Goal: Information Seeking & Learning: Learn about a topic

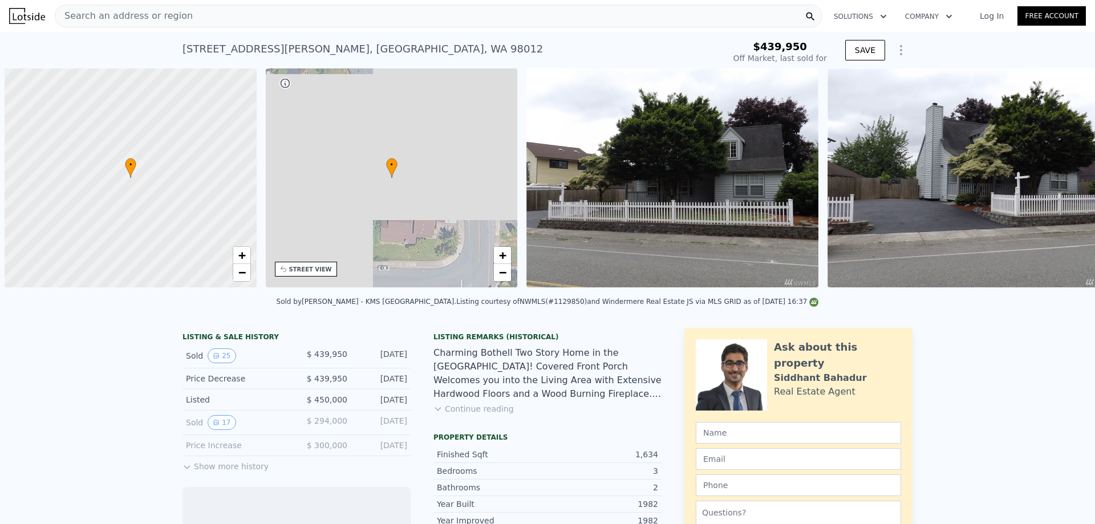
scroll to position [0, 5]
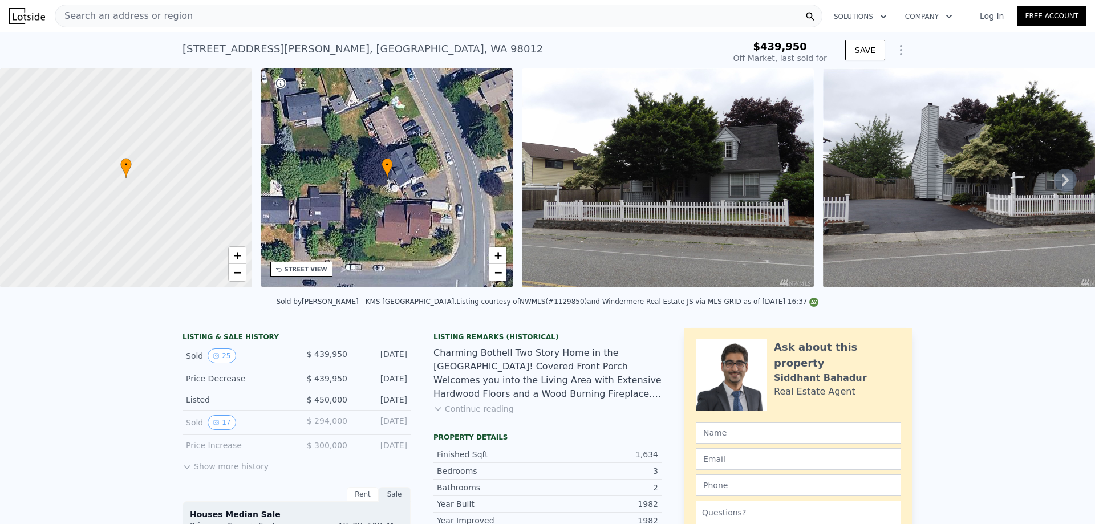
click at [194, 15] on div "Search an address or region" at bounding box center [439, 16] width 768 height 23
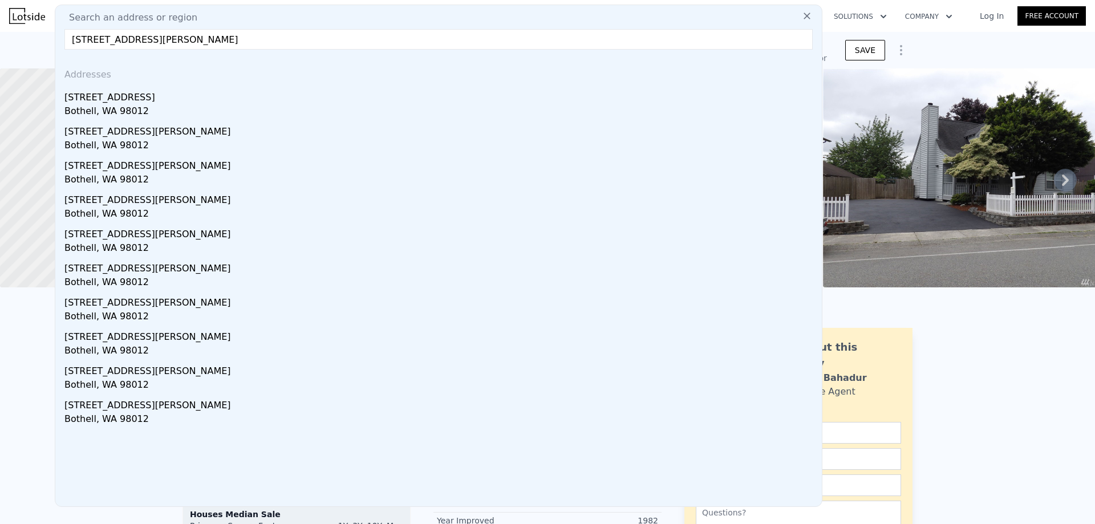
click at [258, 38] on input "18223 22nd Dr SE, Bothell, WA 98012" at bounding box center [438, 39] width 748 height 21
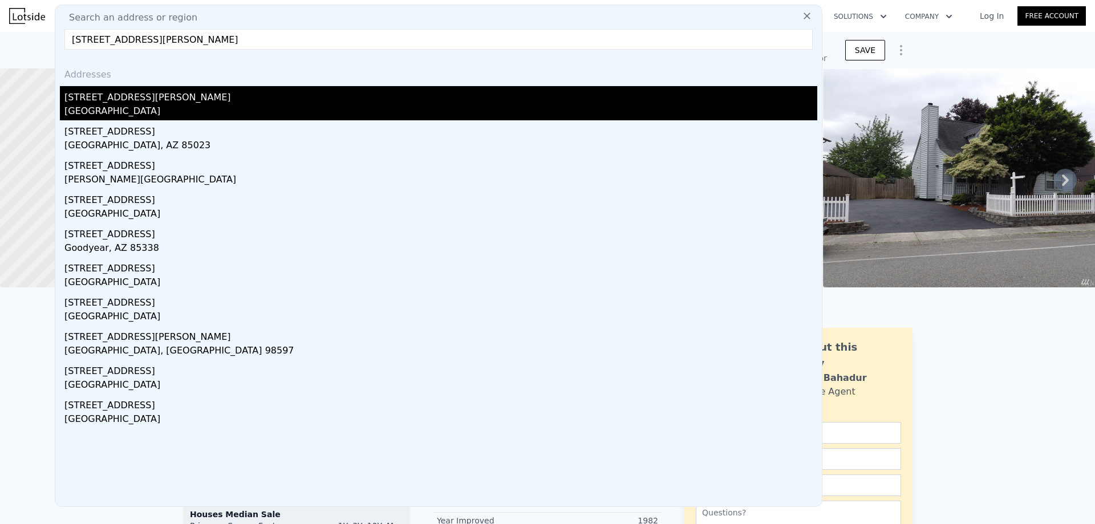
type input "[STREET_ADDRESS][PERSON_NAME]"
click at [144, 102] on div "[STREET_ADDRESS][PERSON_NAME]" at bounding box center [440, 95] width 753 height 18
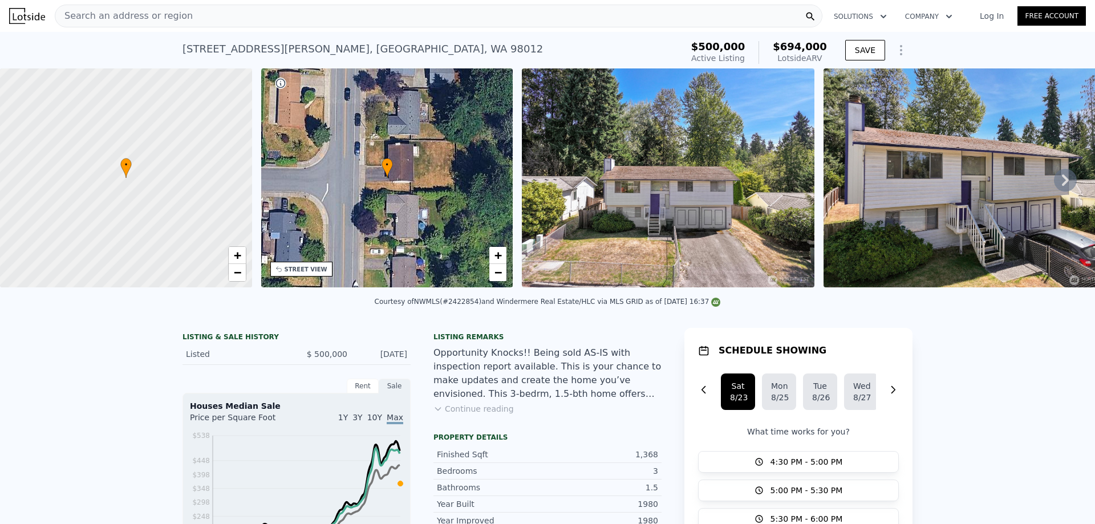
click at [1054, 186] on icon at bounding box center [1065, 180] width 23 height 23
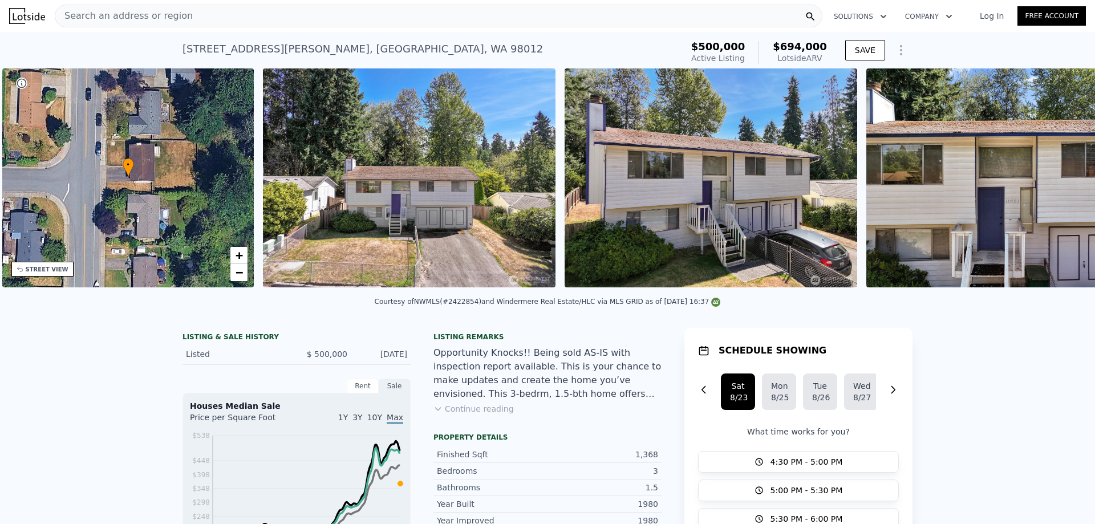
scroll to position [0, 266]
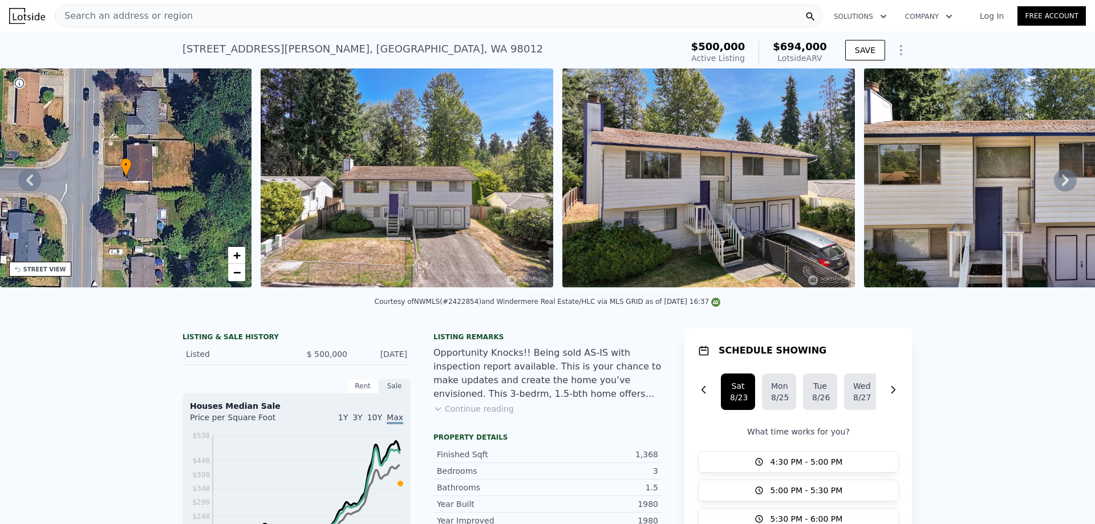
click at [1054, 186] on icon at bounding box center [1065, 180] width 23 height 23
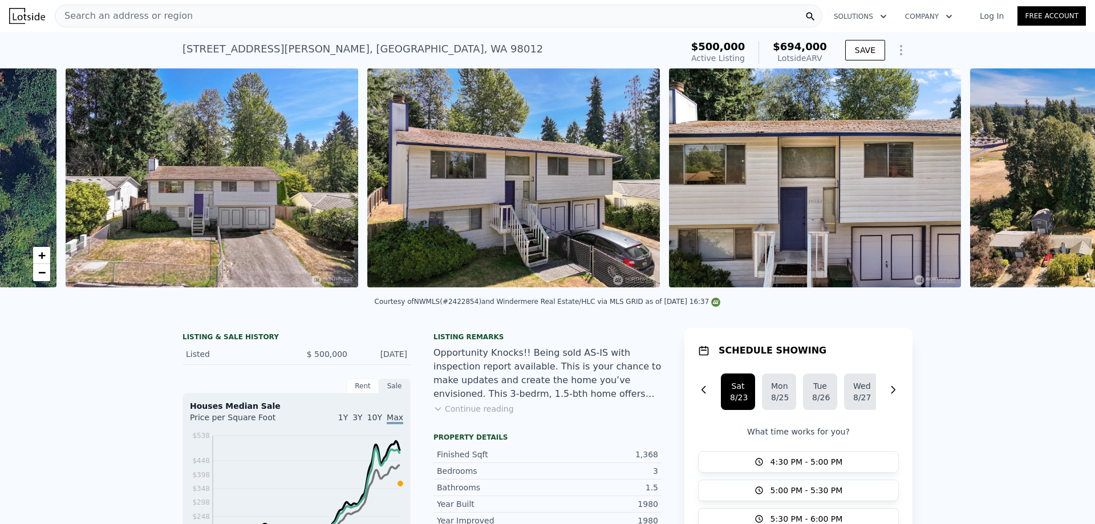
scroll to position [0, 522]
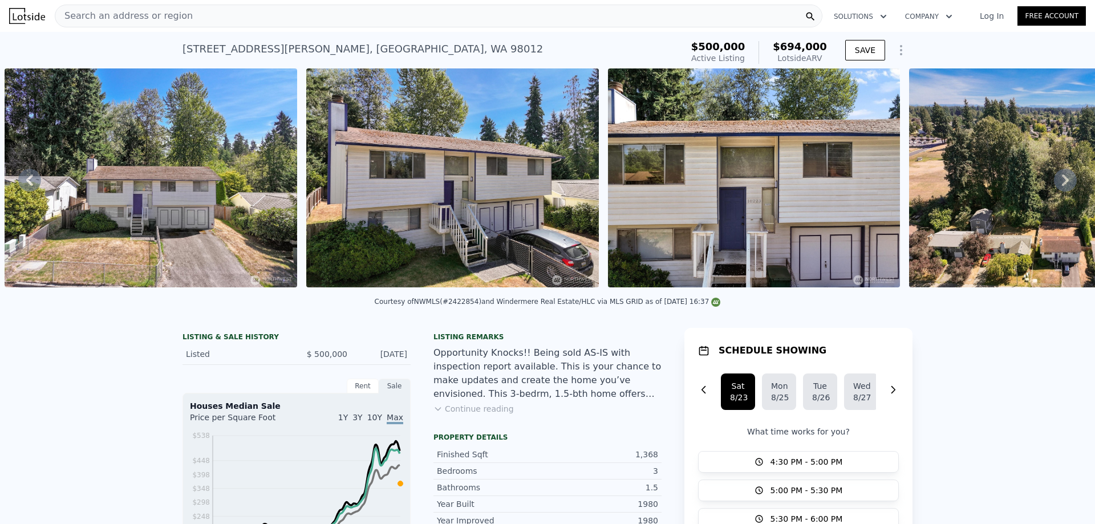
click at [1054, 186] on icon at bounding box center [1065, 180] width 23 height 23
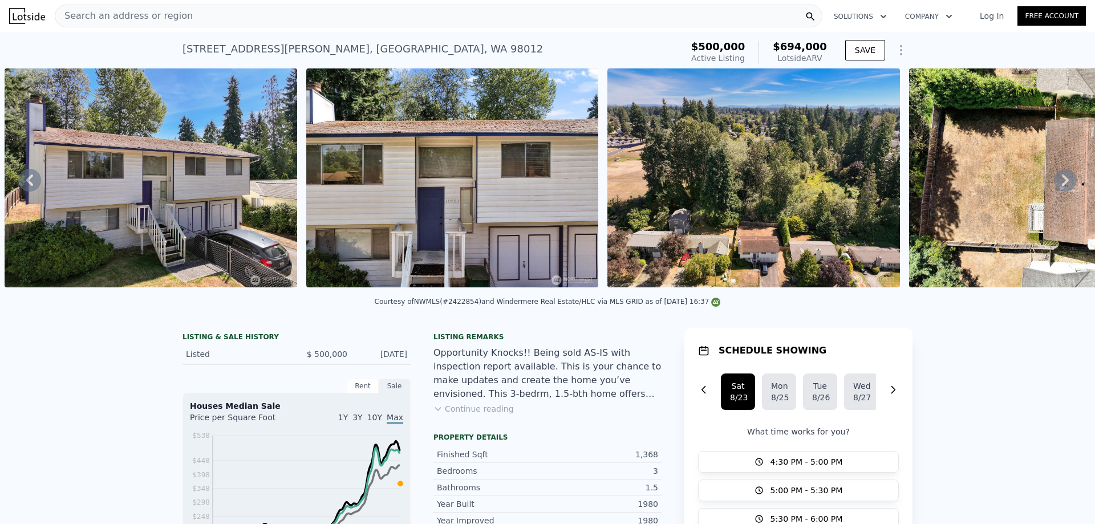
click at [1054, 186] on icon at bounding box center [1065, 180] width 23 height 23
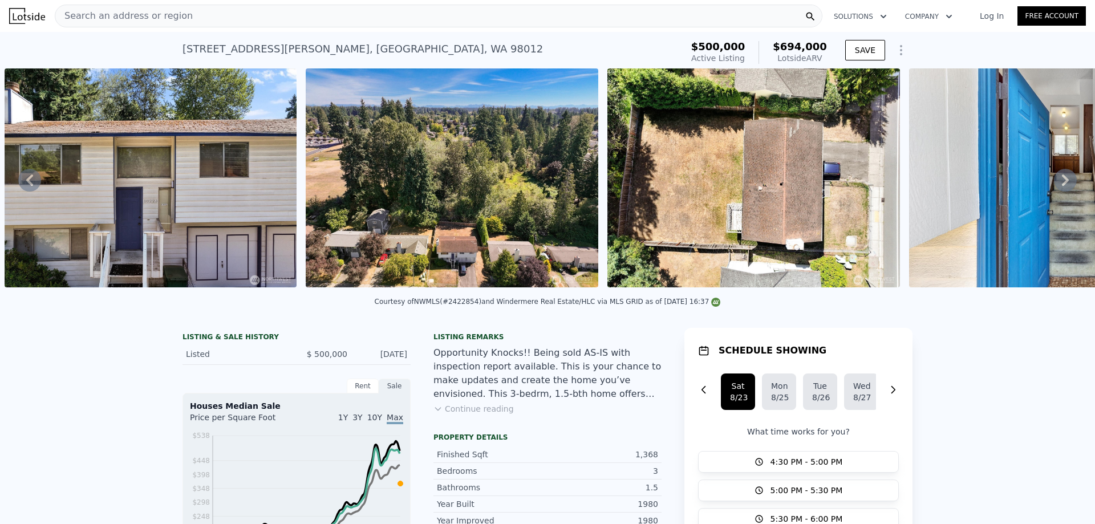
click at [1054, 186] on icon at bounding box center [1065, 180] width 23 height 23
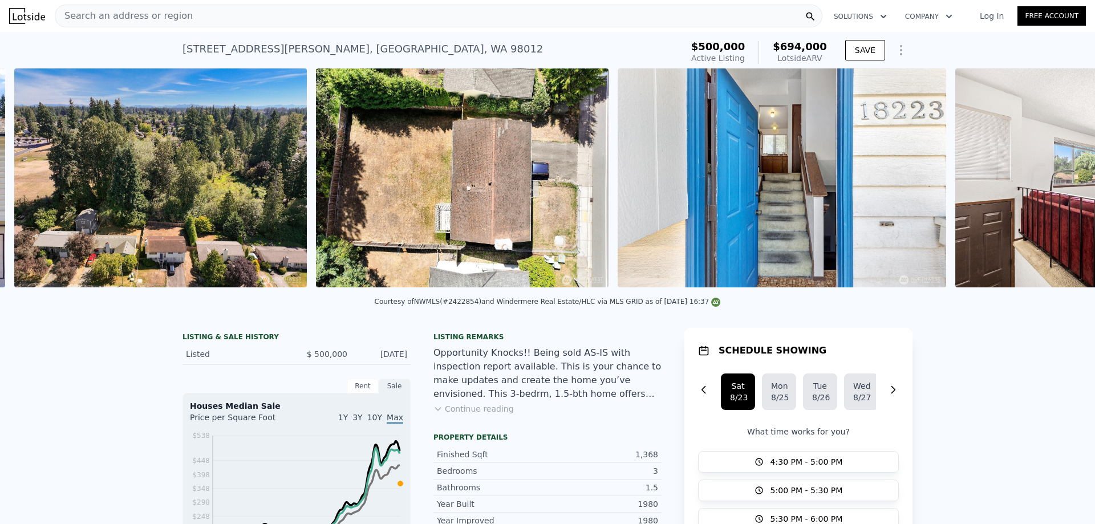
scroll to position [0, 1427]
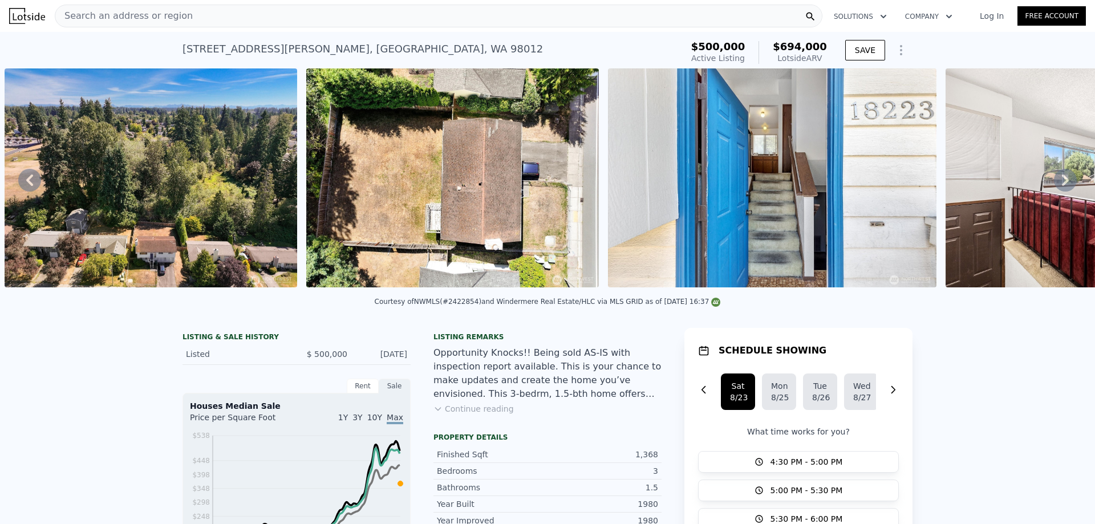
click at [718, 164] on img at bounding box center [772, 177] width 329 height 219
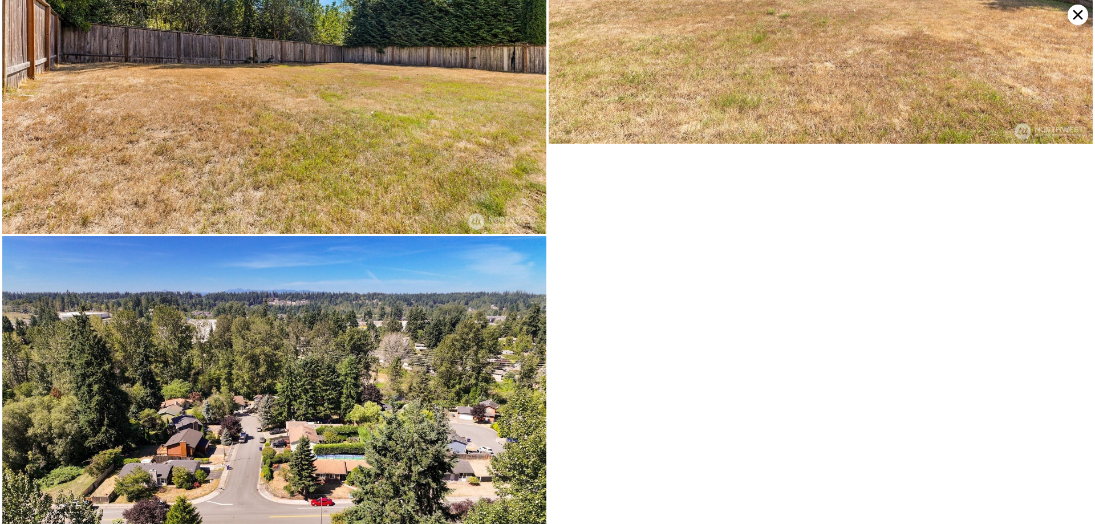
scroll to position [6984, 0]
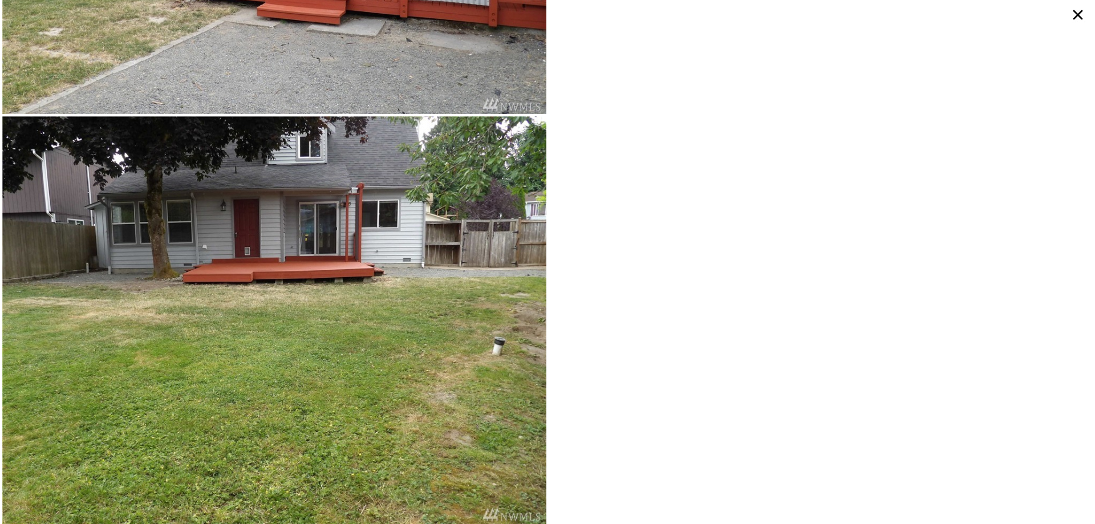
type input "1368"
type input "1916"
type input "8276"
checkbox input "true"
type input "$ 743,000"
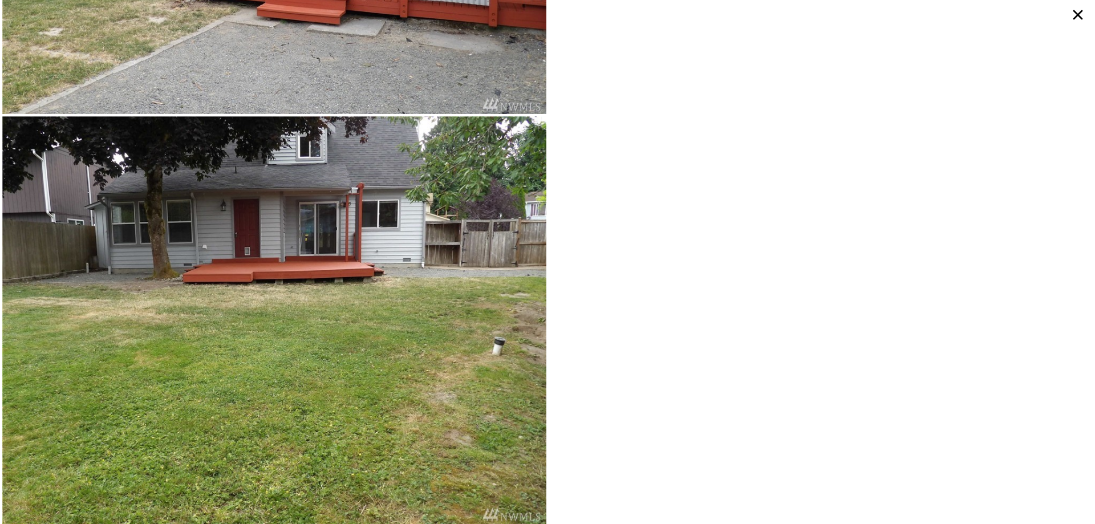
type input "$ 218,468"
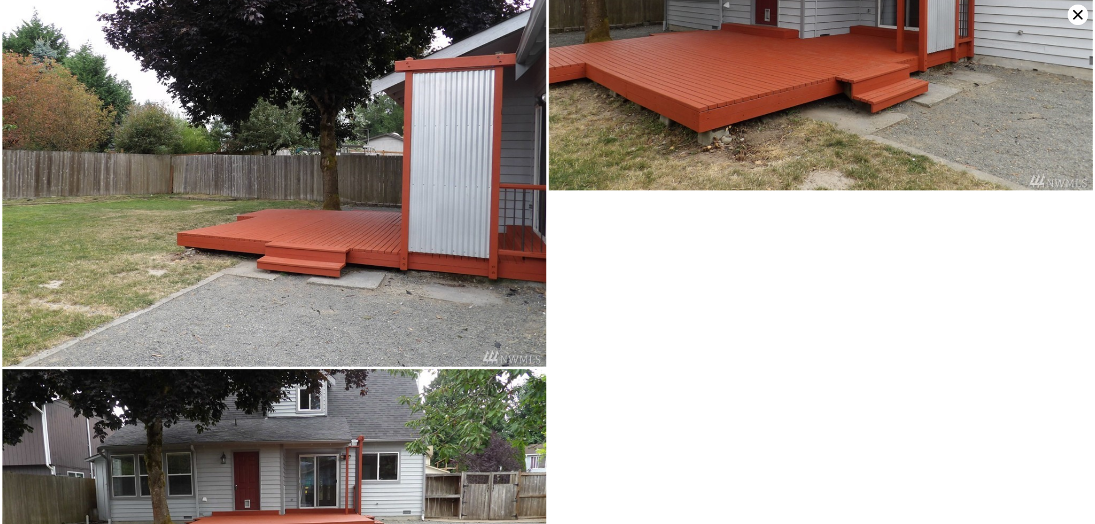
scroll to position [4480, 0]
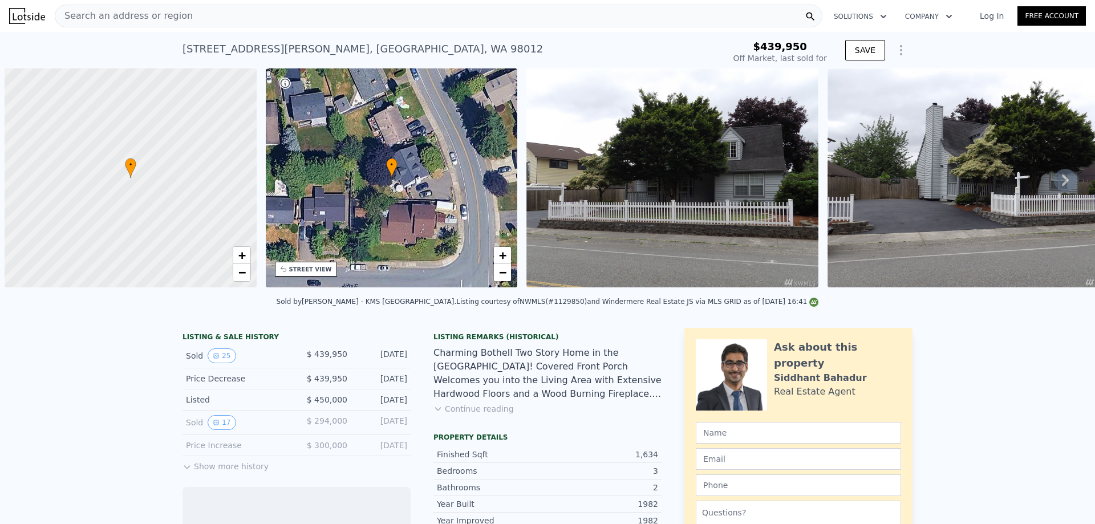
scroll to position [0, 5]
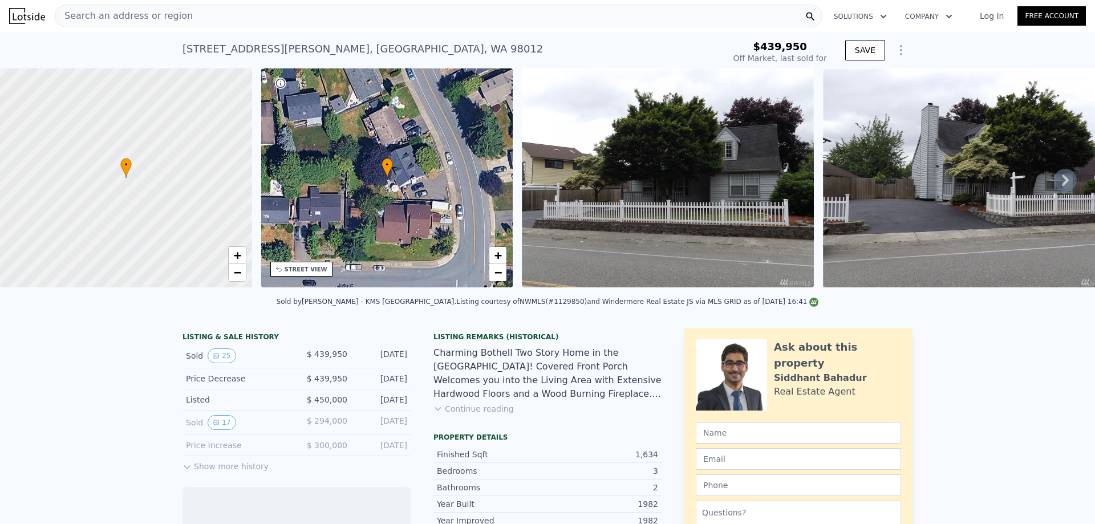
click at [998, 18] on link "Log In" at bounding box center [991, 15] width 51 height 11
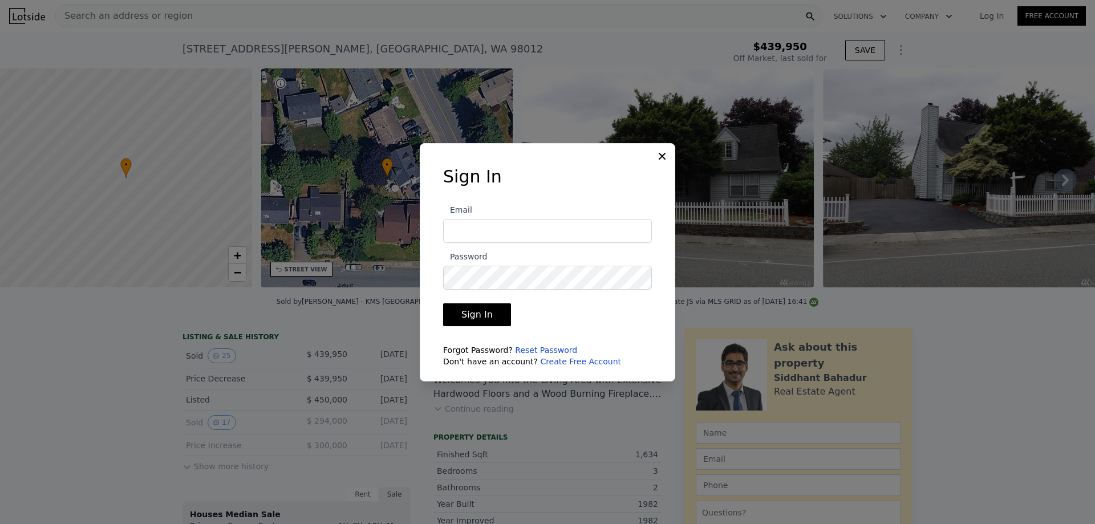
type input "[EMAIL_ADDRESS][DOMAIN_NAME]"
click at [471, 315] on button "Sign In" at bounding box center [477, 314] width 68 height 23
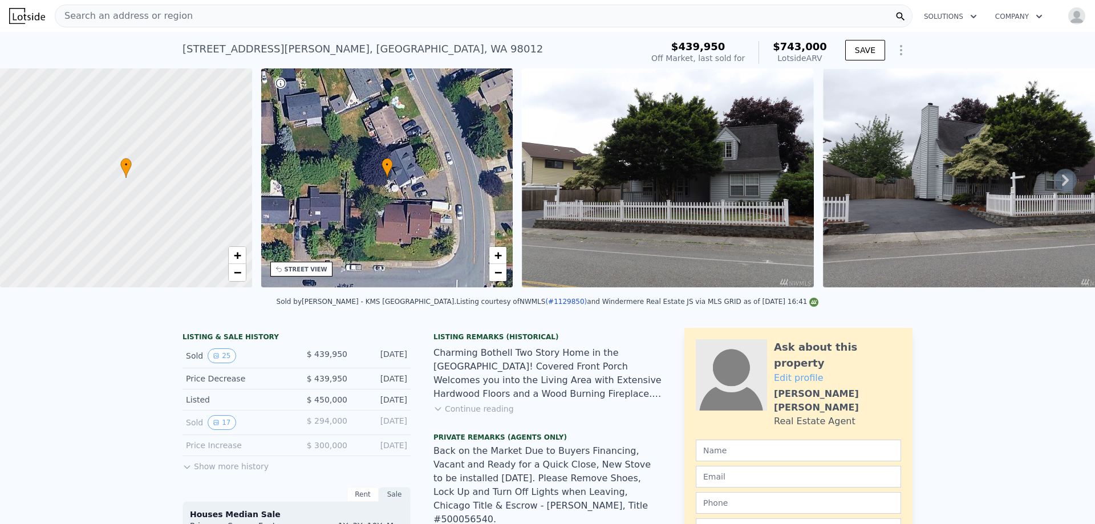
click at [299, 18] on div "Search an address or region" at bounding box center [484, 16] width 858 height 23
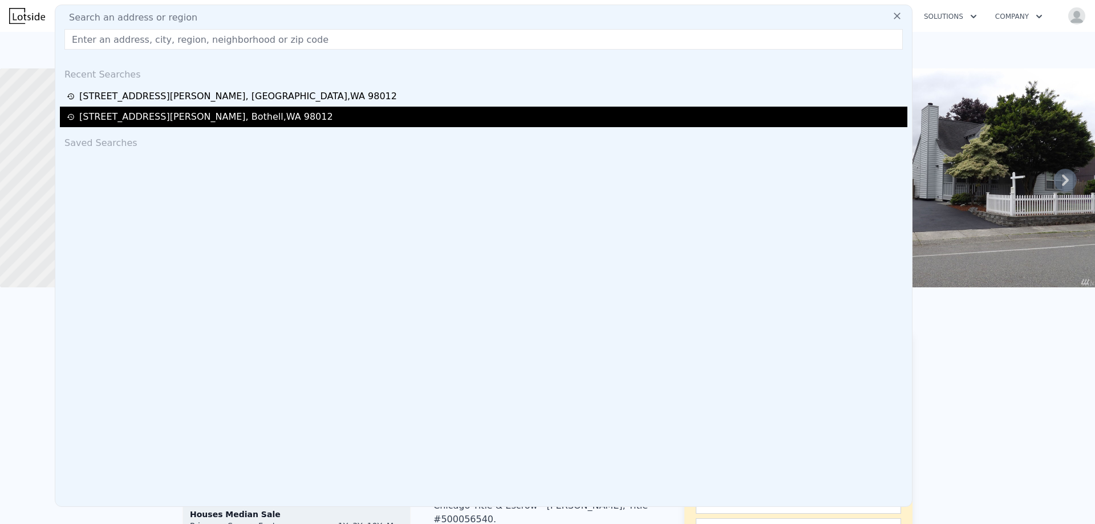
click at [199, 123] on div "[STREET_ADDRESS][PERSON_NAME]" at bounding box center [206, 117] width 254 height 14
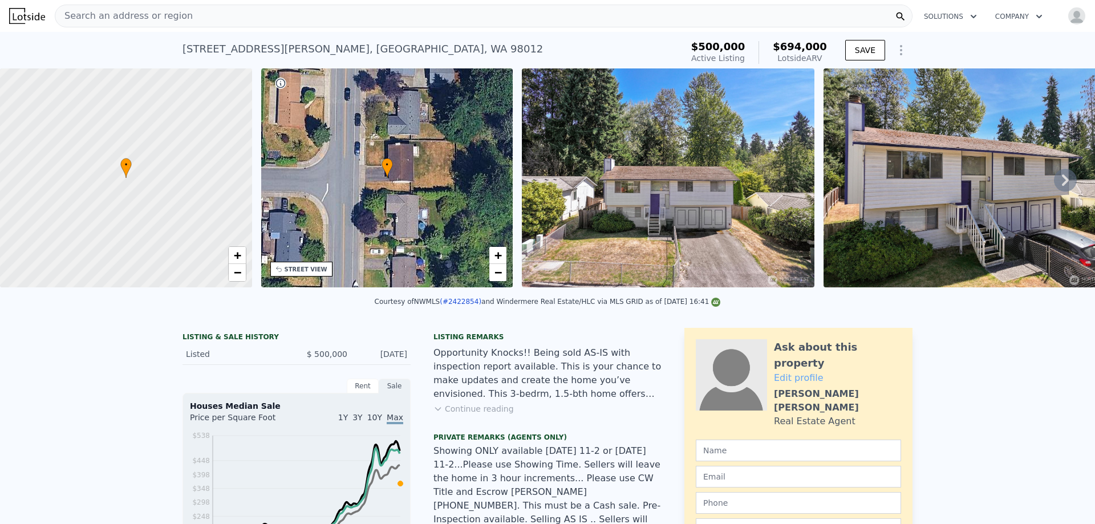
click at [896, 48] on icon "Show Options" at bounding box center [901, 50] width 14 height 14
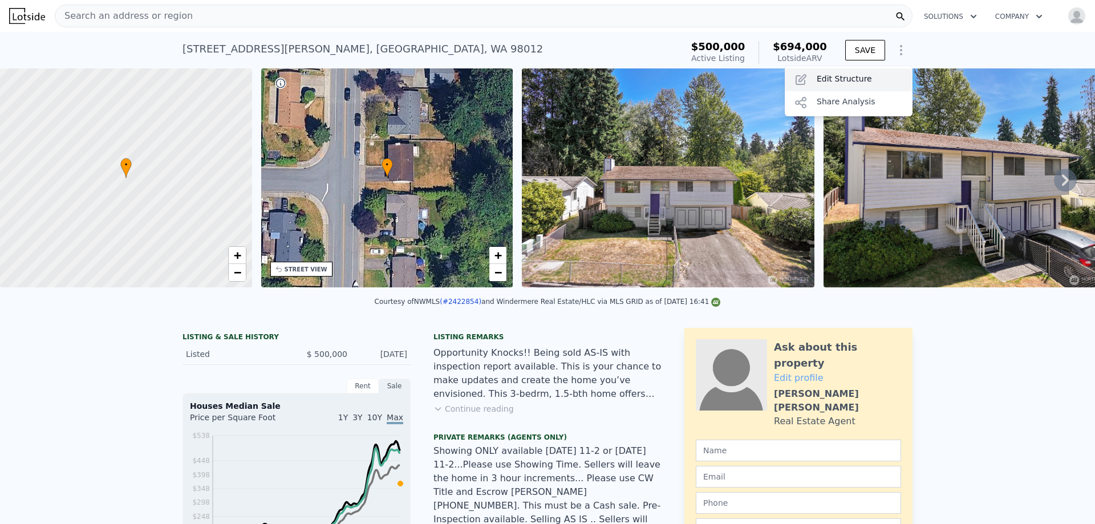
click at [845, 77] on div "Edit Structure" at bounding box center [849, 79] width 128 height 23
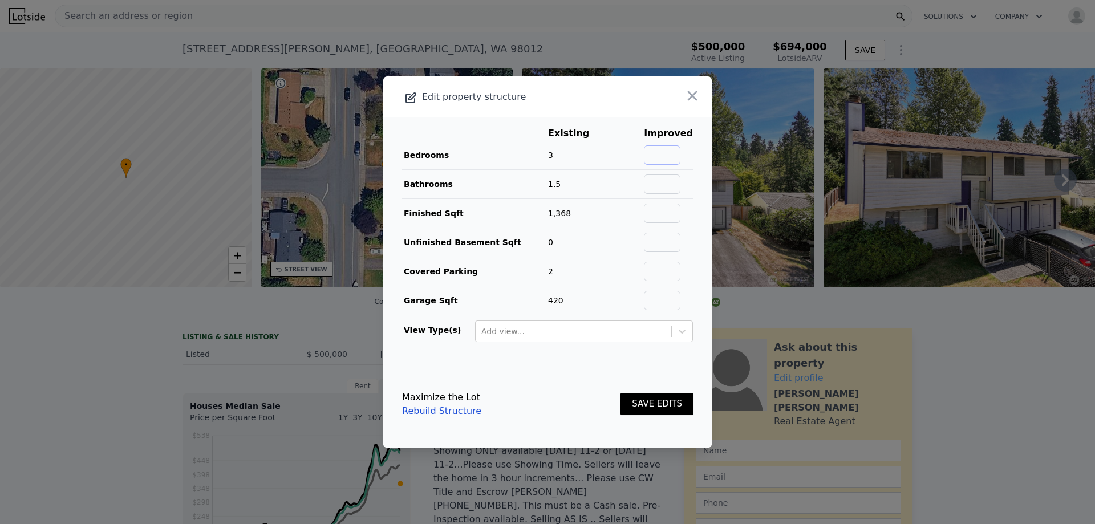
click at [665, 157] on input "text" at bounding box center [662, 154] width 37 height 19
type input "3"
click at [650, 186] on input "text" at bounding box center [662, 184] width 37 height 19
type input "2.5"
click at [646, 407] on button "SAVE EDITS" at bounding box center [657, 404] width 73 height 22
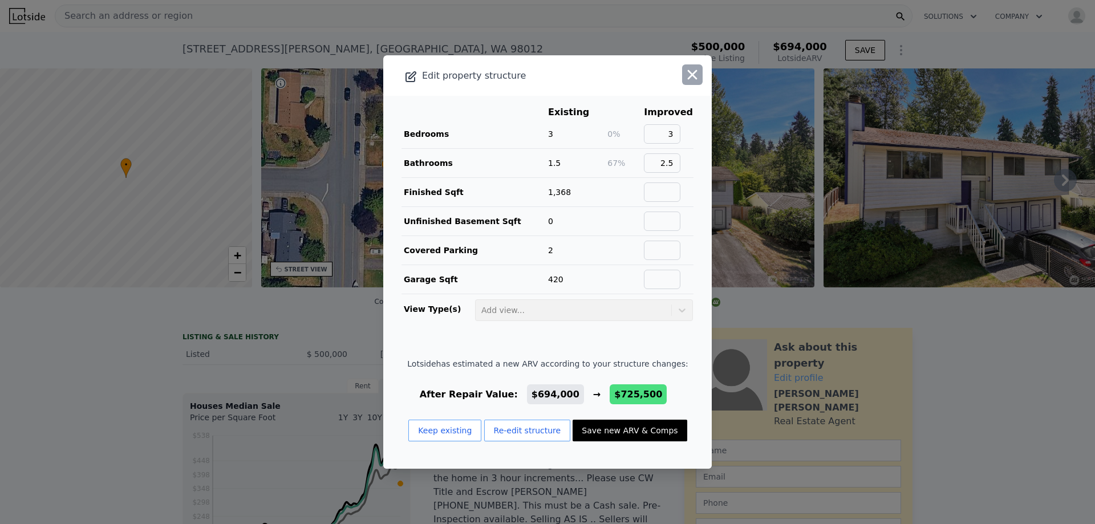
click at [685, 70] on icon "button" at bounding box center [693, 75] width 16 height 16
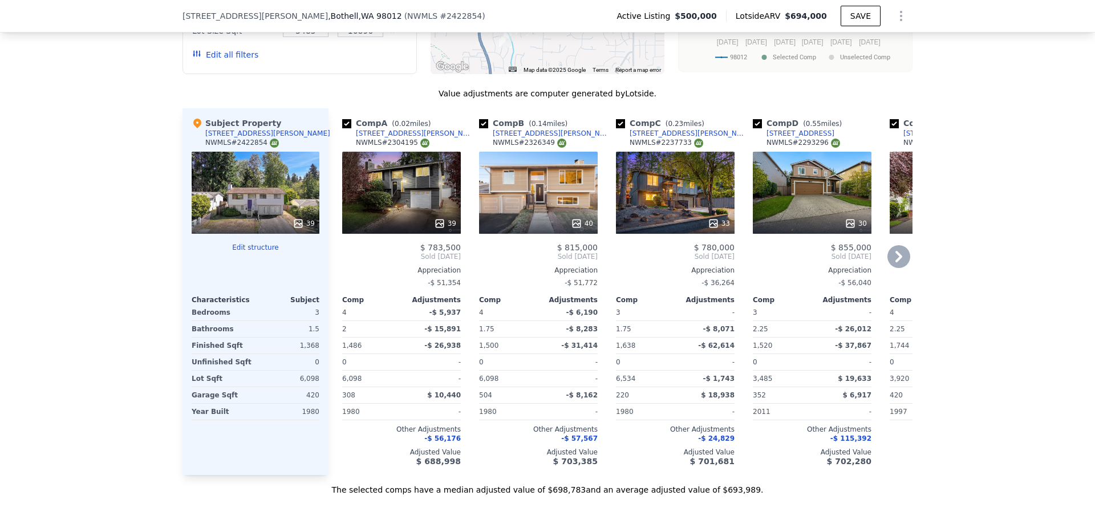
click at [530, 152] on div "40" at bounding box center [538, 193] width 119 height 82
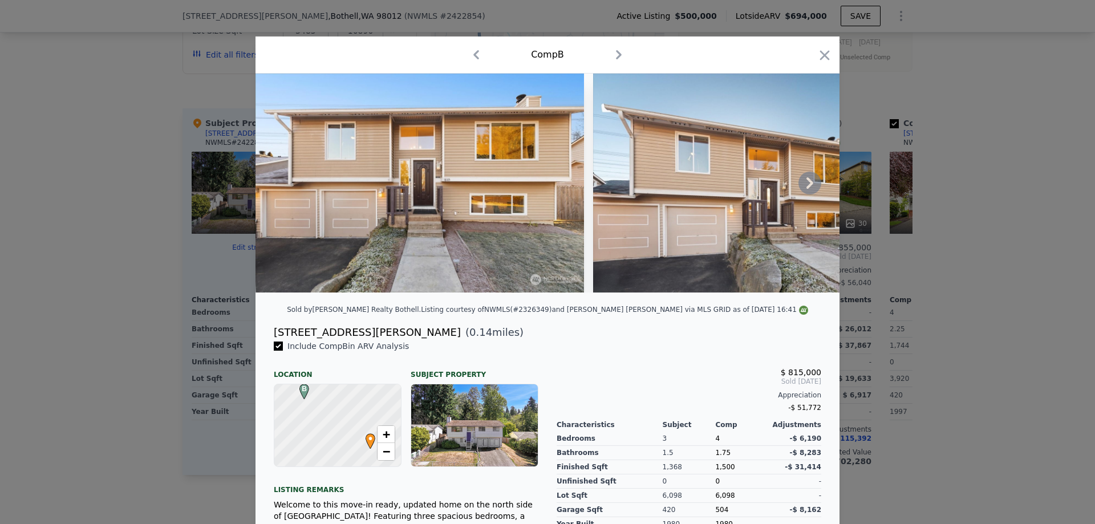
click at [807, 189] on icon at bounding box center [810, 182] width 7 height 11
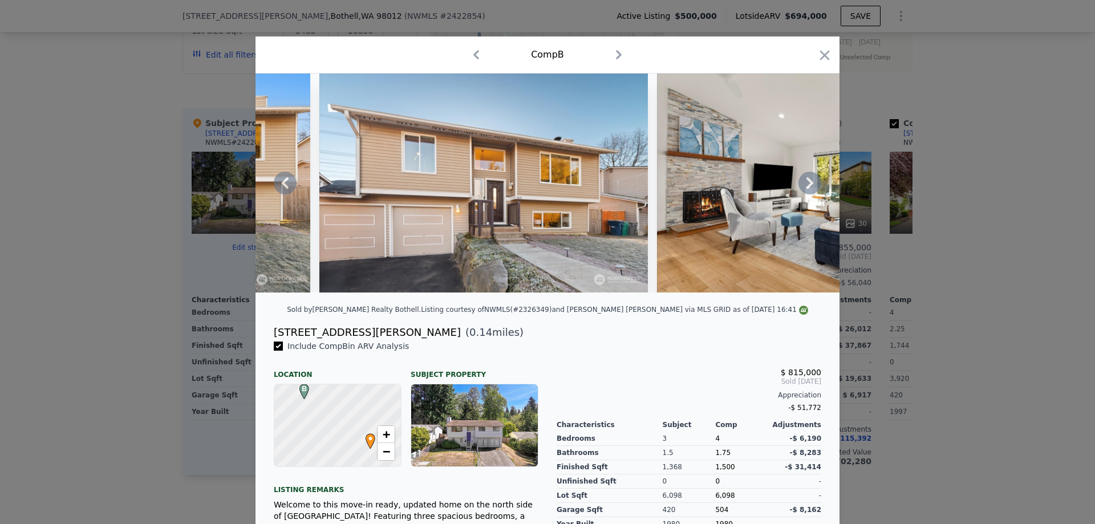
click at [807, 189] on icon at bounding box center [810, 182] width 7 height 11
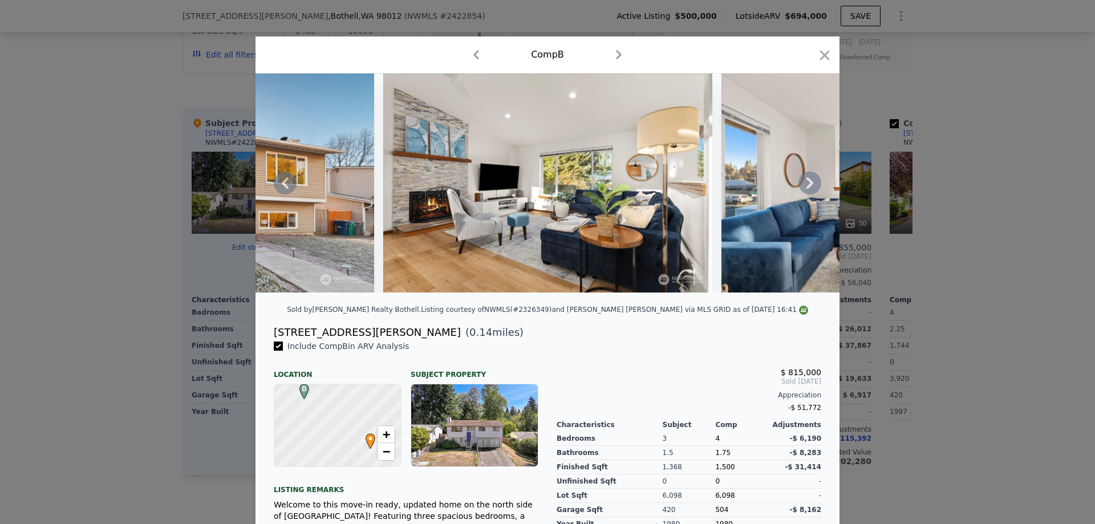
click at [807, 189] on icon at bounding box center [810, 182] width 7 height 11
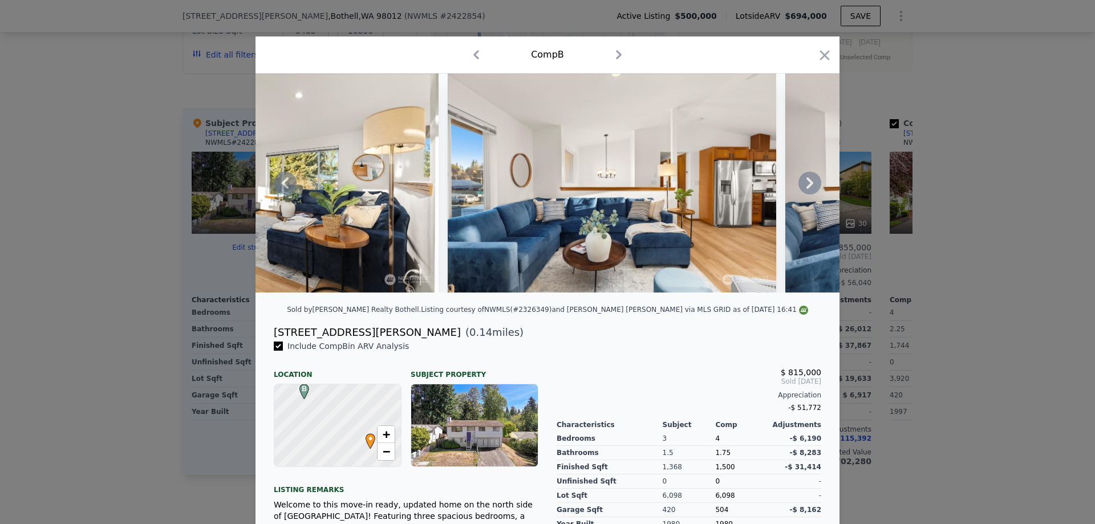
click at [807, 189] on icon at bounding box center [810, 182] width 7 height 11
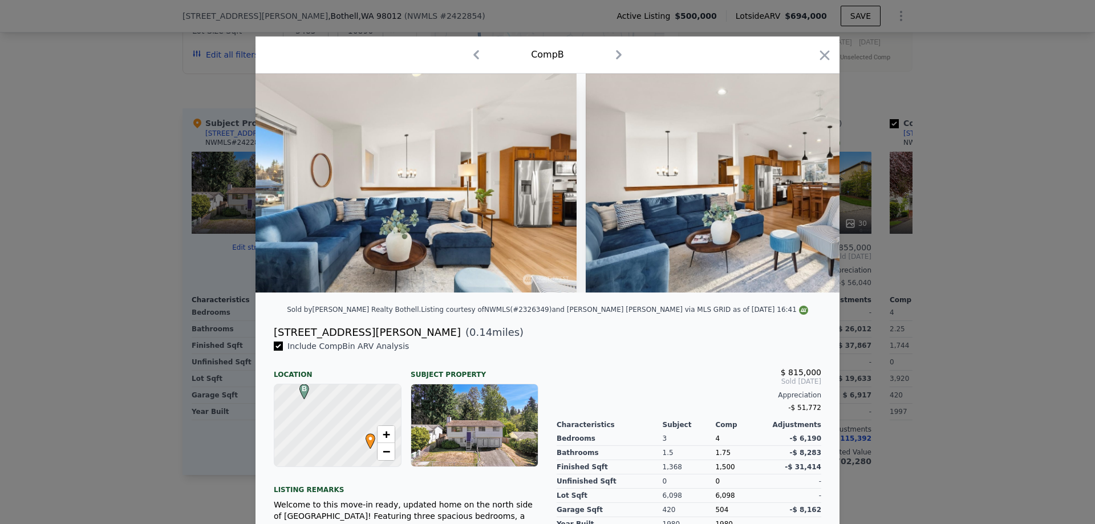
scroll to position [0, 1095]
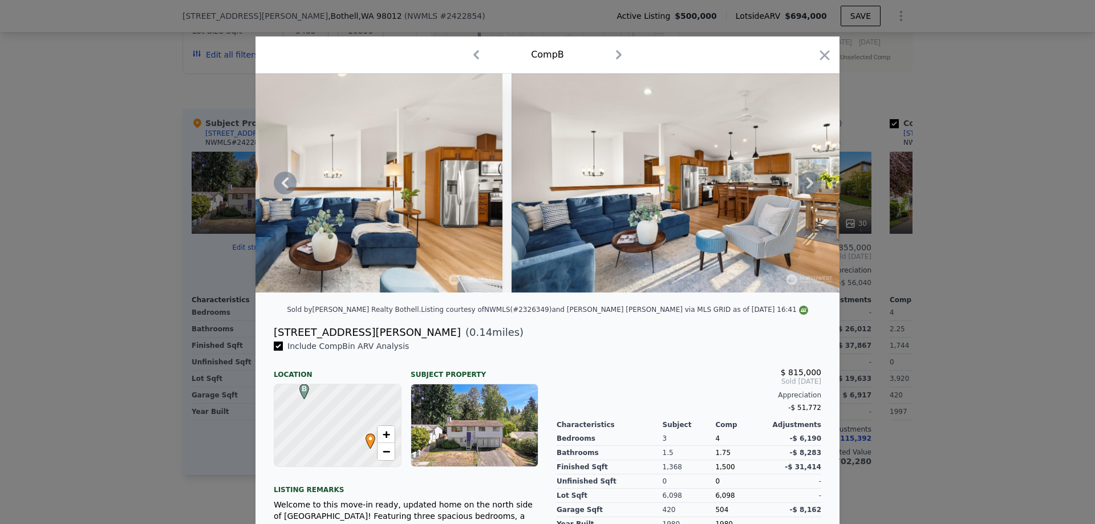
click at [807, 189] on icon at bounding box center [810, 182] width 7 height 11
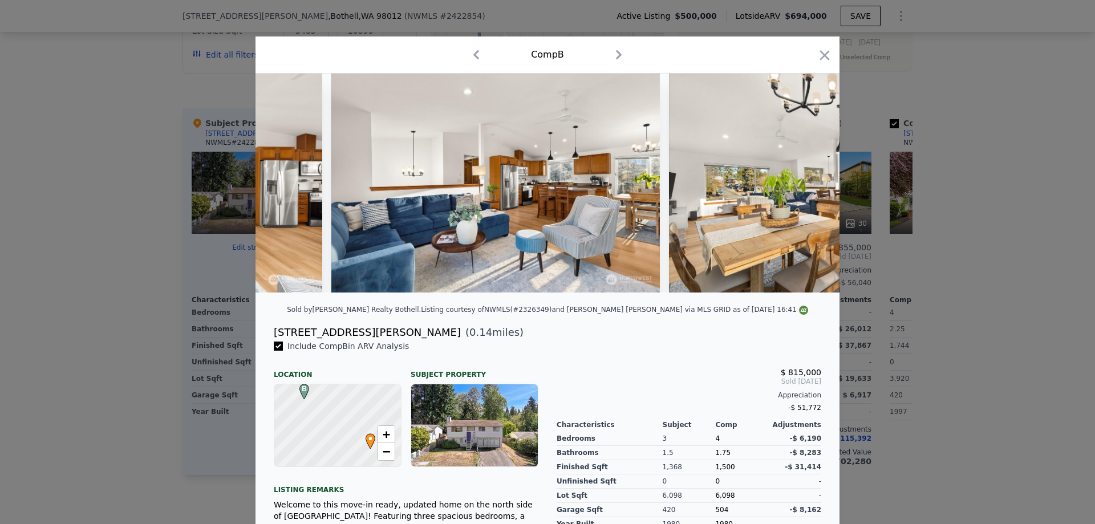
scroll to position [0, 1369]
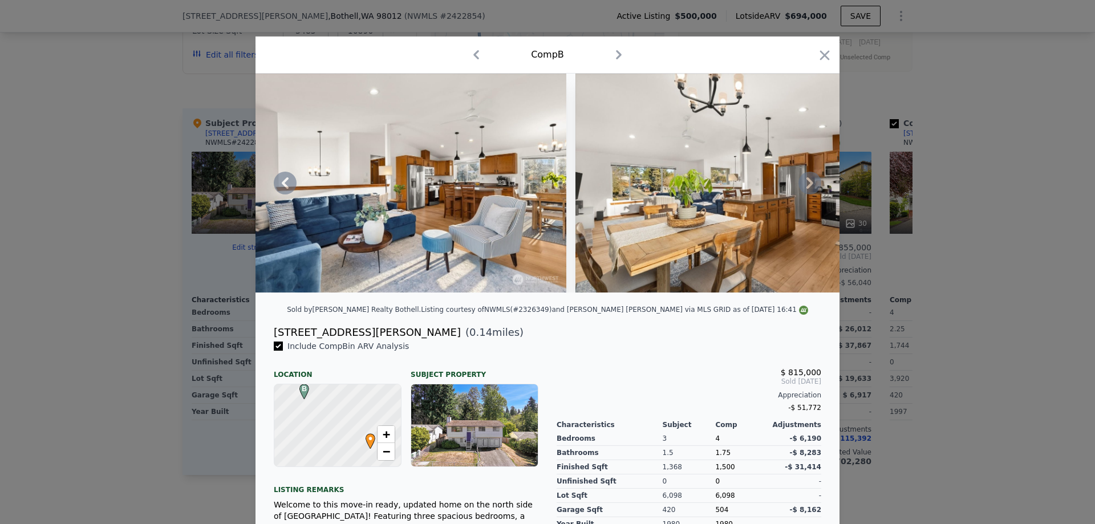
click at [807, 189] on icon at bounding box center [810, 182] width 7 height 11
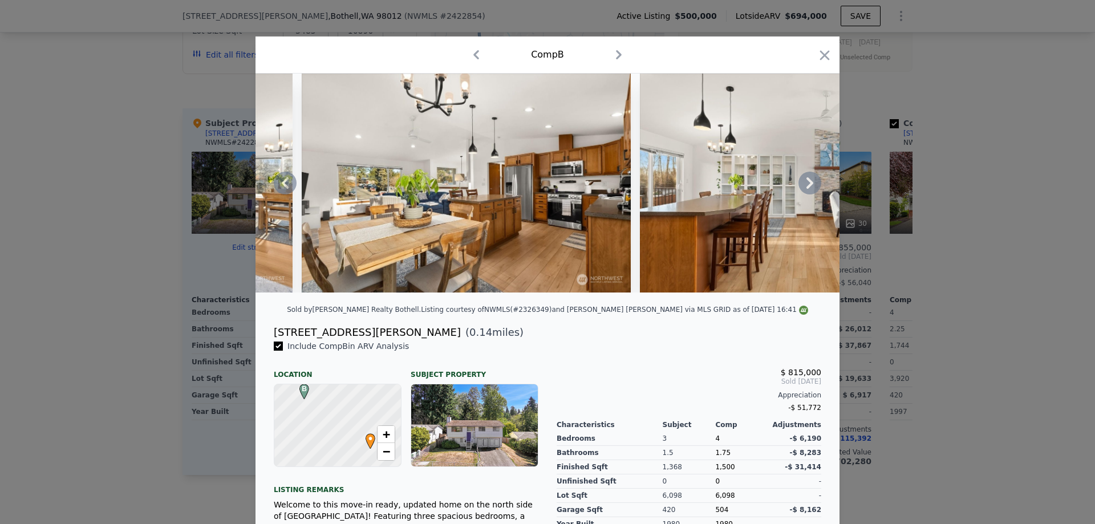
click at [807, 189] on icon at bounding box center [810, 182] width 7 height 11
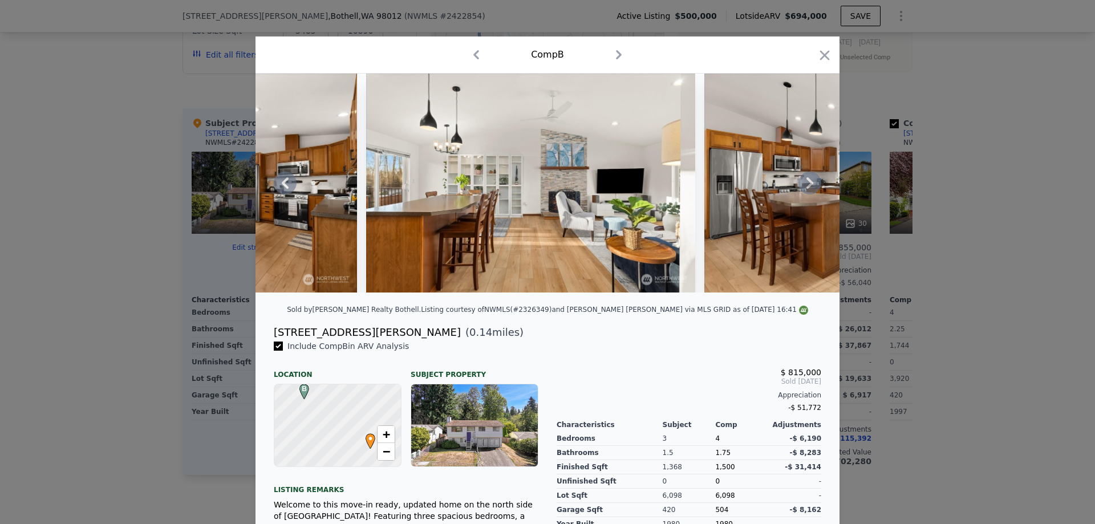
click at [807, 189] on icon at bounding box center [810, 182] width 7 height 11
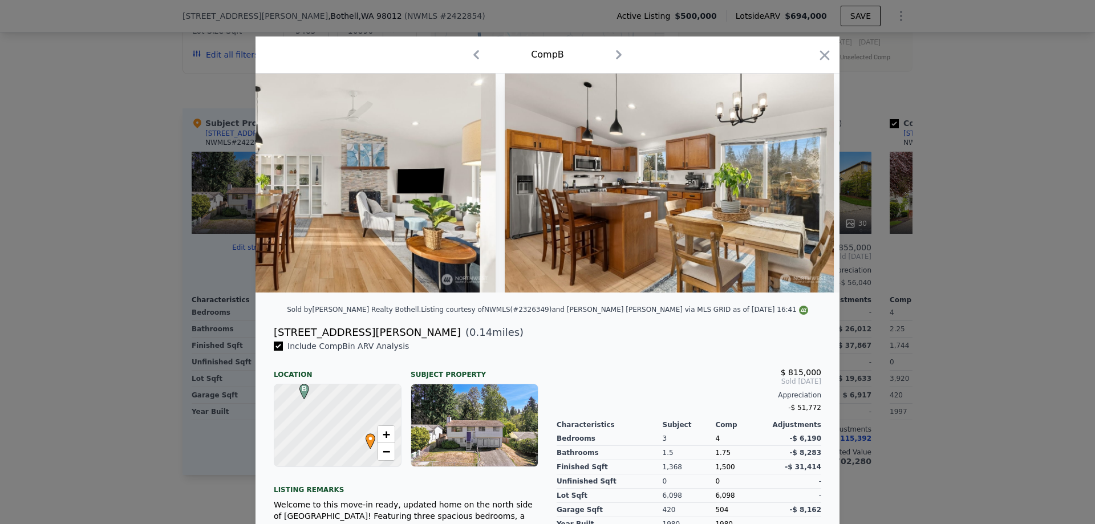
scroll to position [0, 2190]
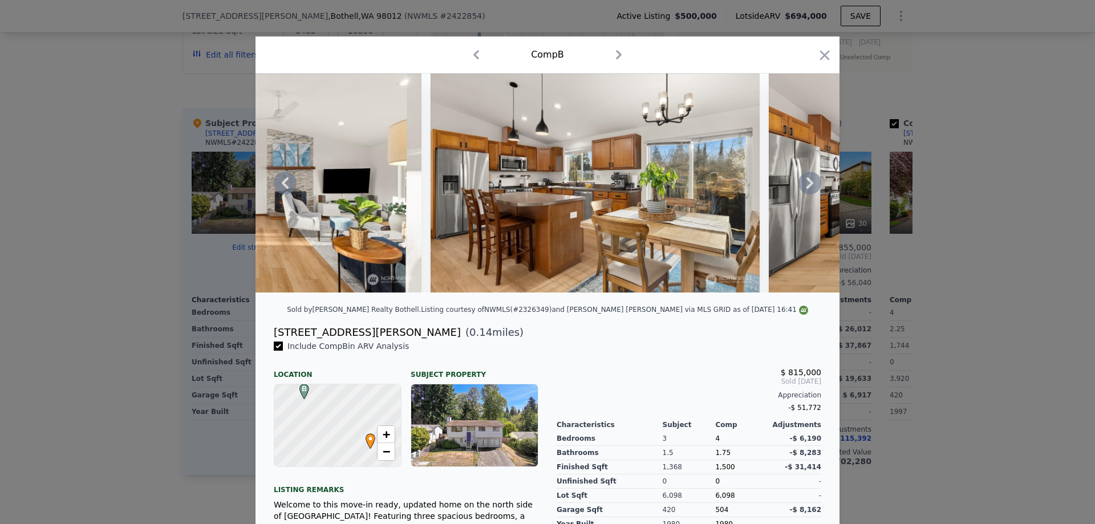
click at [807, 189] on icon at bounding box center [810, 182] width 7 height 11
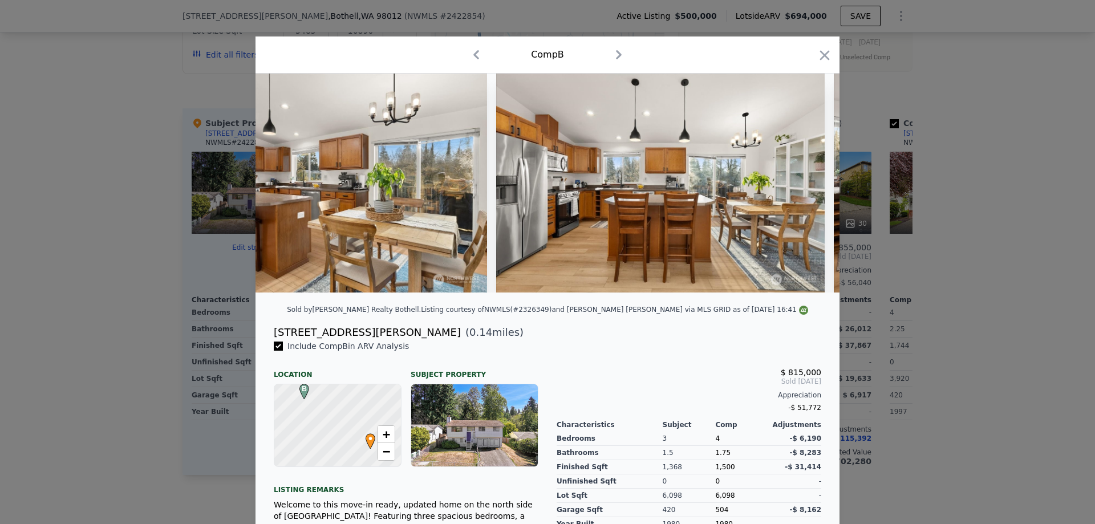
scroll to position [0, 2464]
click at [805, 189] on div at bounding box center [548, 183] width 584 height 219
click at [807, 189] on icon at bounding box center [810, 182] width 7 height 11
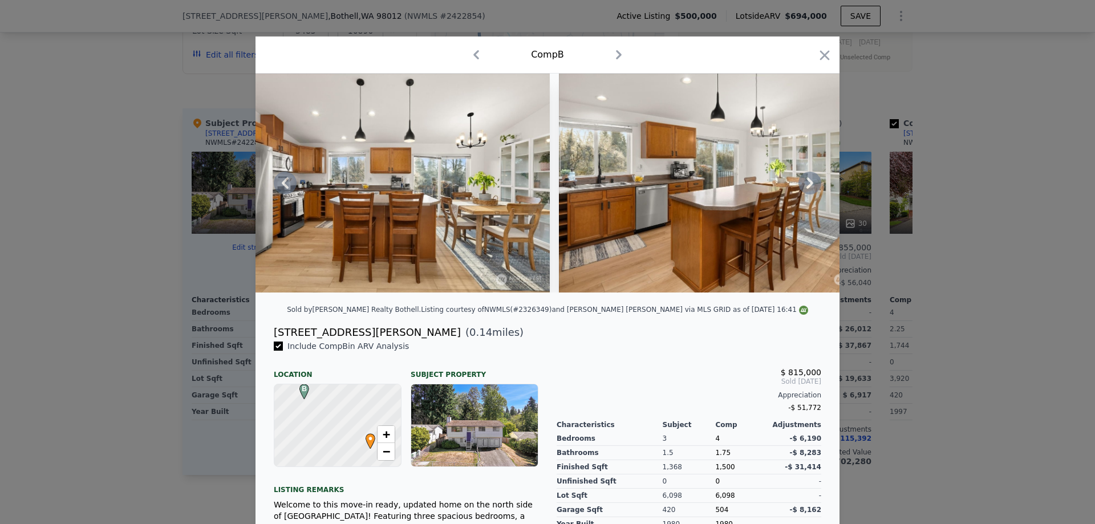
click at [807, 189] on icon at bounding box center [810, 182] width 7 height 11
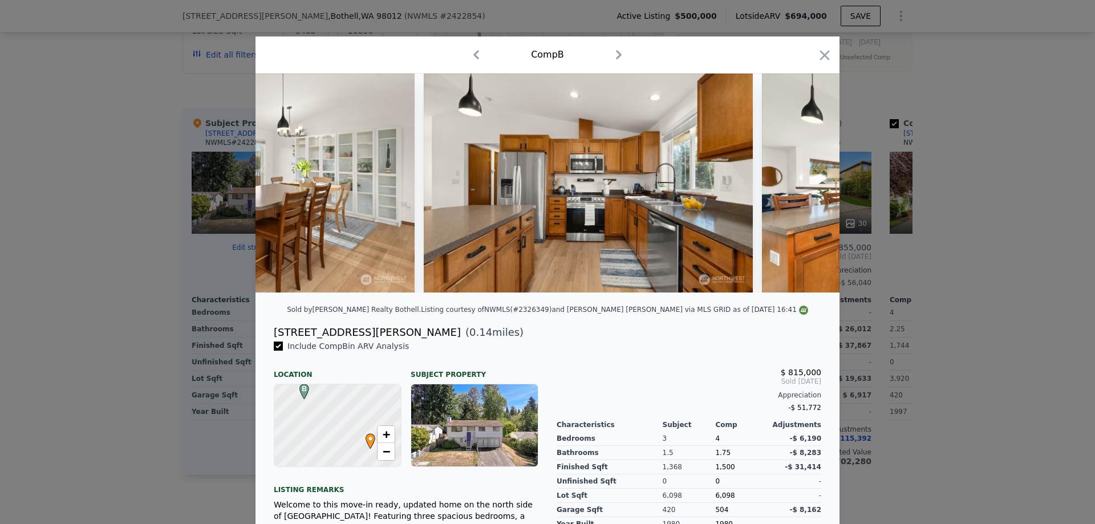
scroll to position [0, 3286]
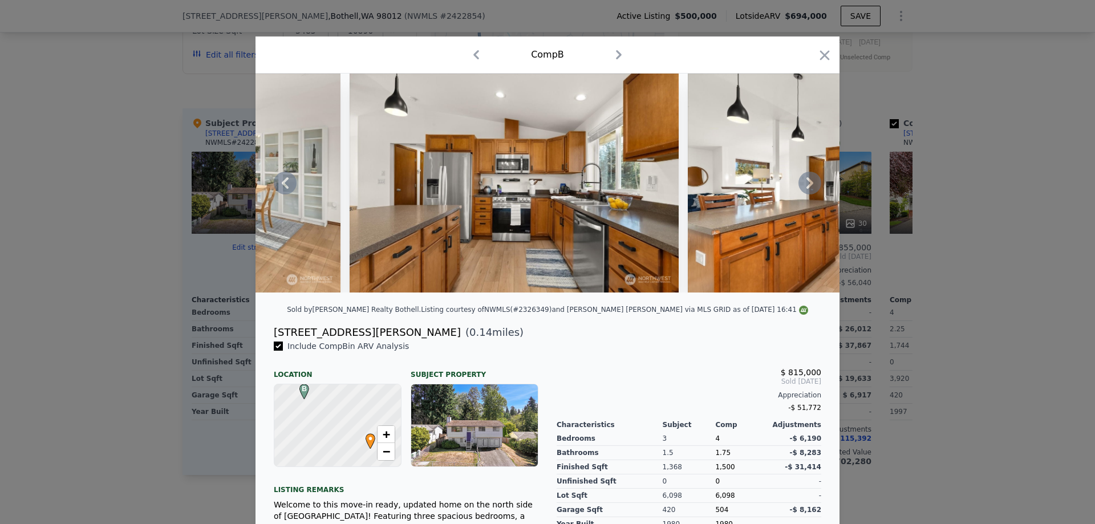
click at [807, 189] on icon at bounding box center [810, 182] width 7 height 11
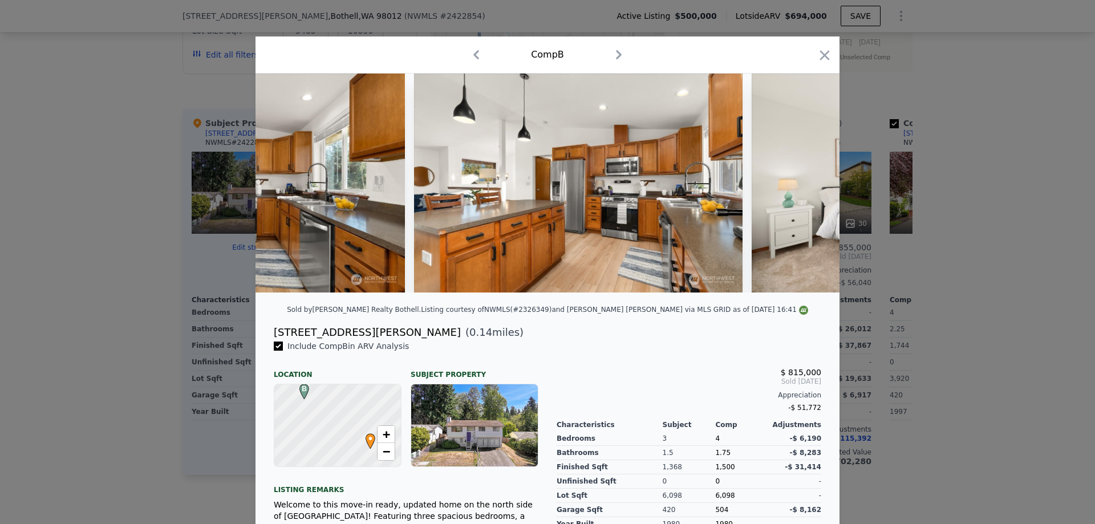
click at [805, 189] on div at bounding box center [548, 183] width 584 height 219
click at [807, 189] on icon at bounding box center [810, 182] width 7 height 11
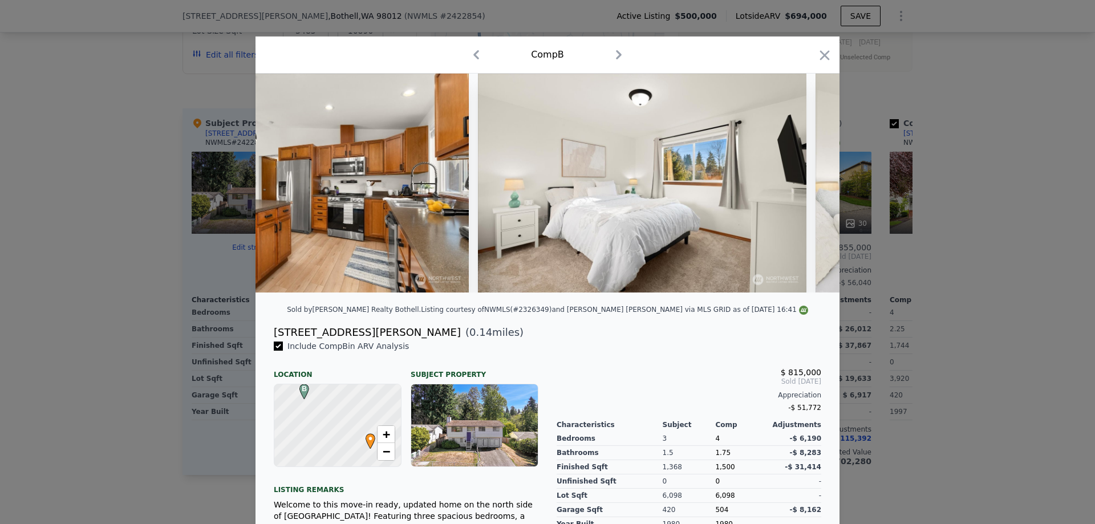
click at [805, 189] on div at bounding box center [548, 183] width 584 height 219
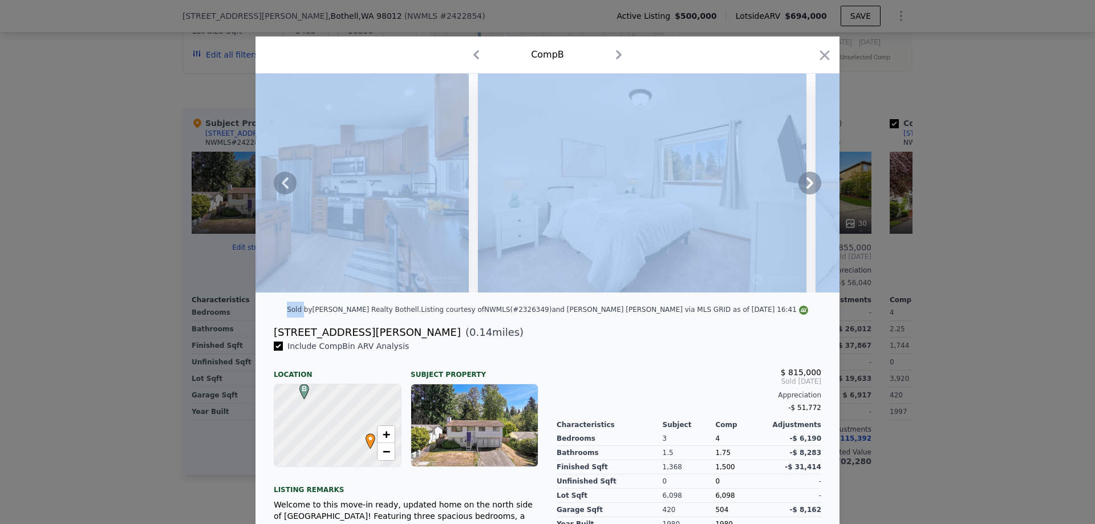
click at [807, 189] on icon at bounding box center [810, 182] width 7 height 11
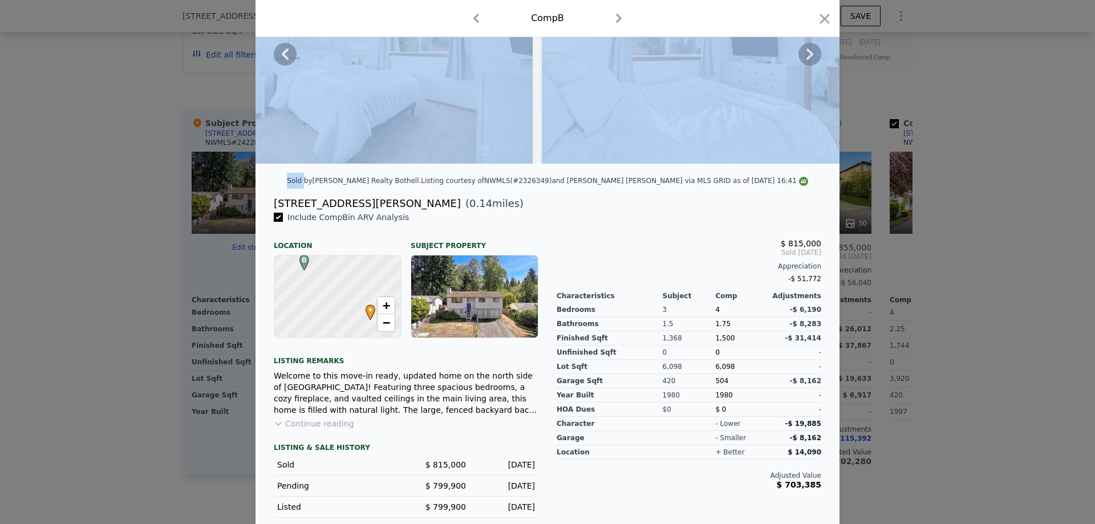
scroll to position [140, 0]
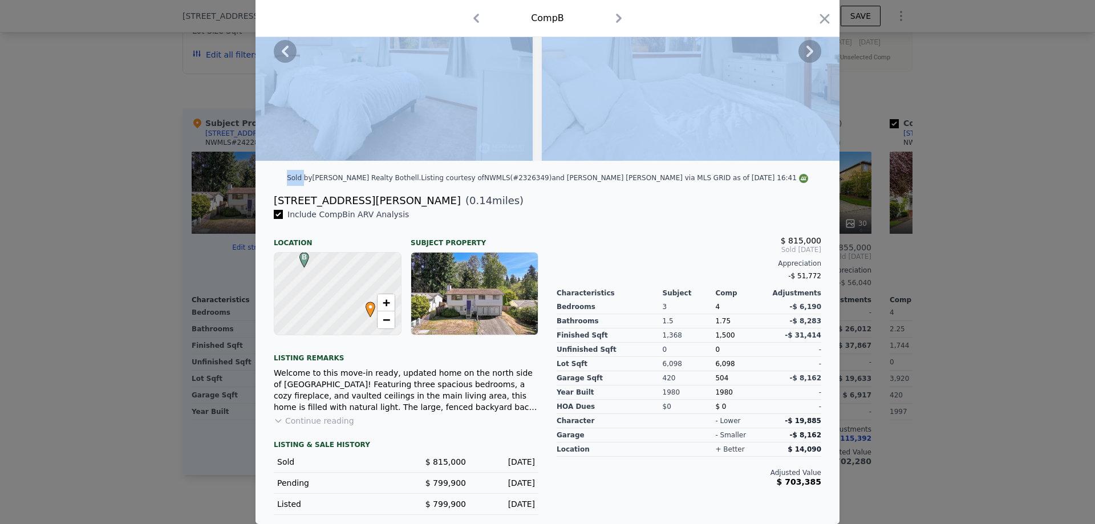
click at [328, 424] on button "Continue reading" at bounding box center [314, 420] width 80 height 11
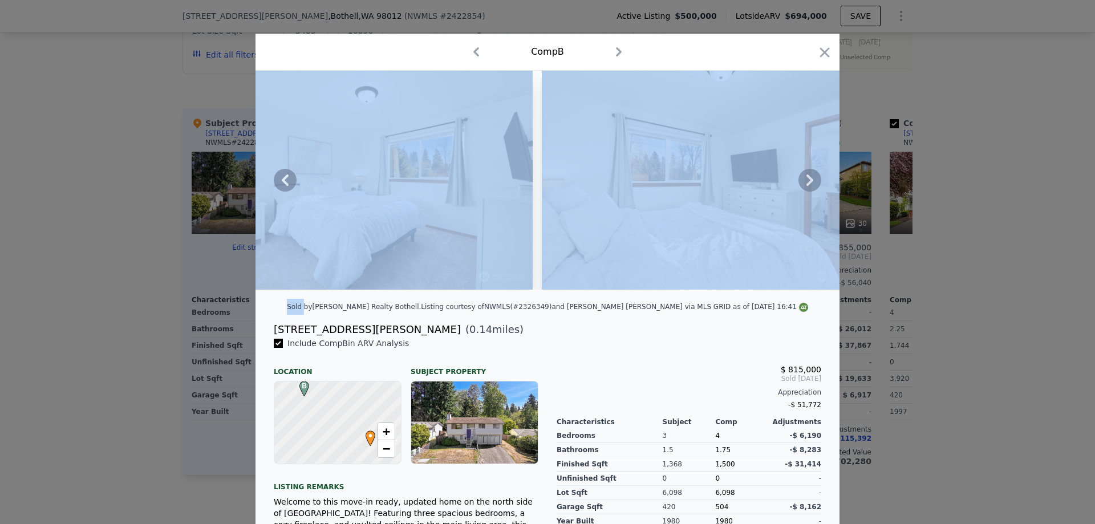
scroll to position [0, 0]
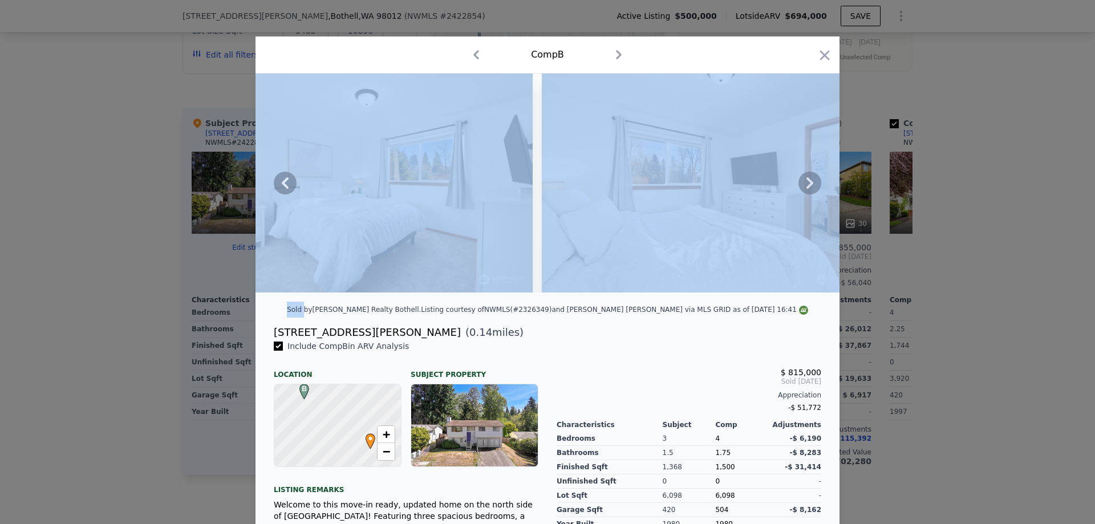
click at [637, 225] on img at bounding box center [706, 183] width 329 height 219
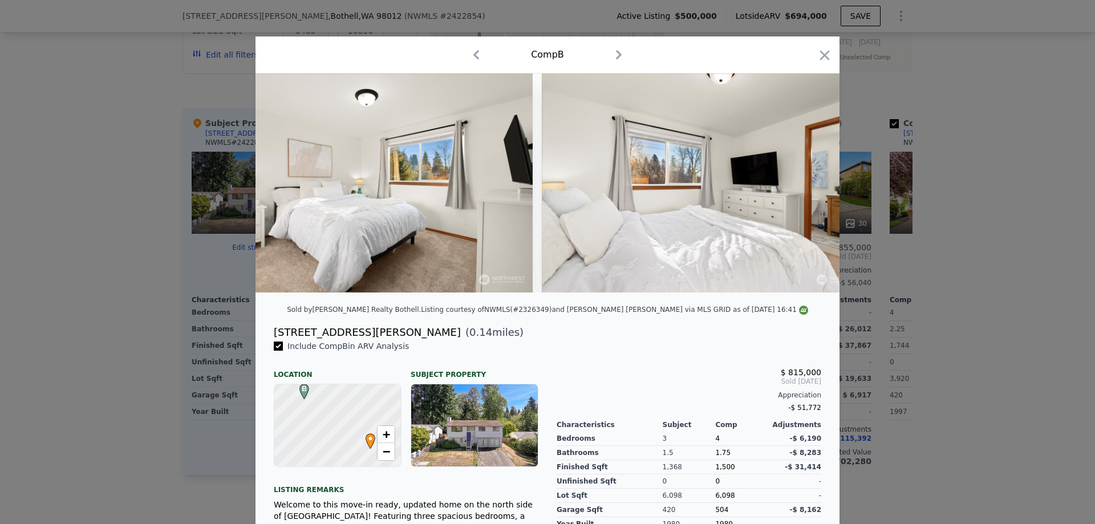
click at [605, 357] on div "$ 815,000 Sold [DATE] Appreciation -$ 51,772 Characteristics Subject Comp Adjus…" at bounding box center [689, 517] width 283 height 352
click at [809, 184] on icon at bounding box center [810, 183] width 23 height 23
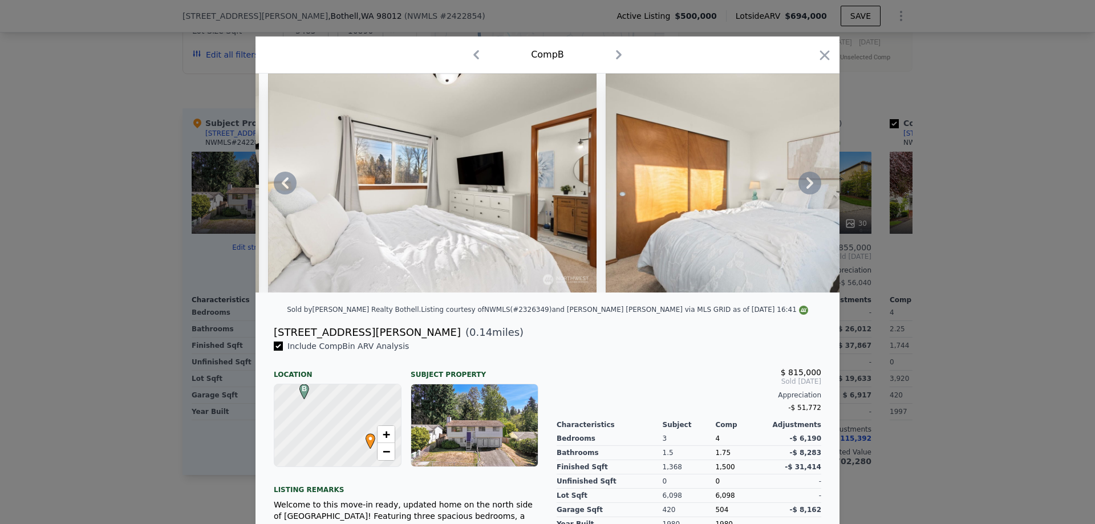
click at [809, 184] on icon at bounding box center [810, 183] width 23 height 23
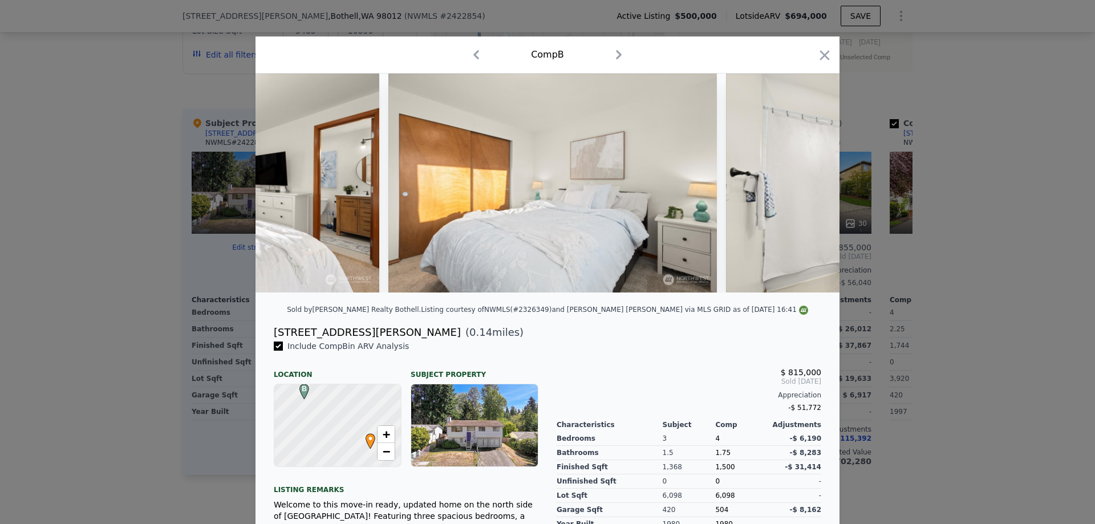
scroll to position [0, 4655]
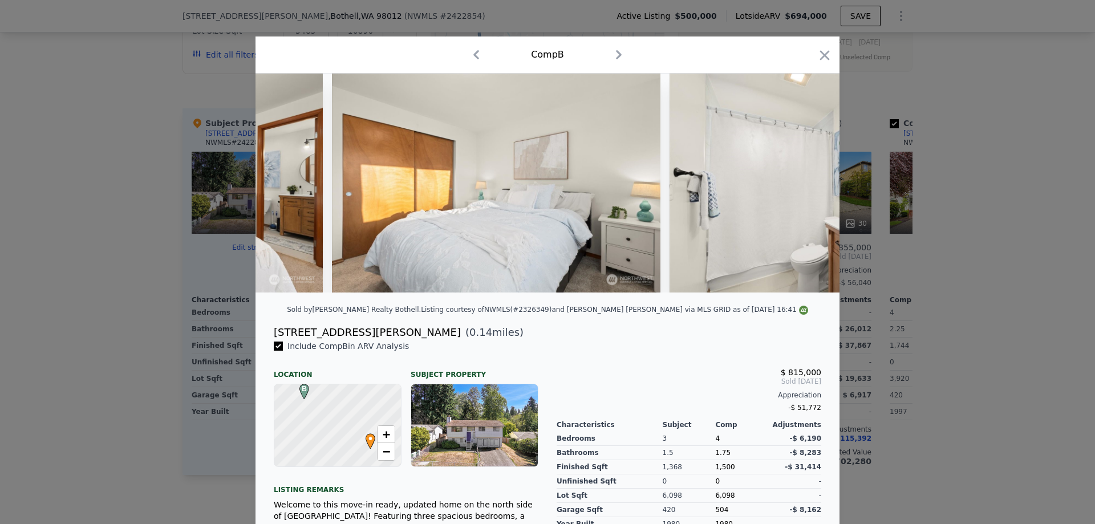
click at [809, 184] on div at bounding box center [548, 183] width 584 height 219
click at [809, 184] on icon at bounding box center [810, 183] width 23 height 23
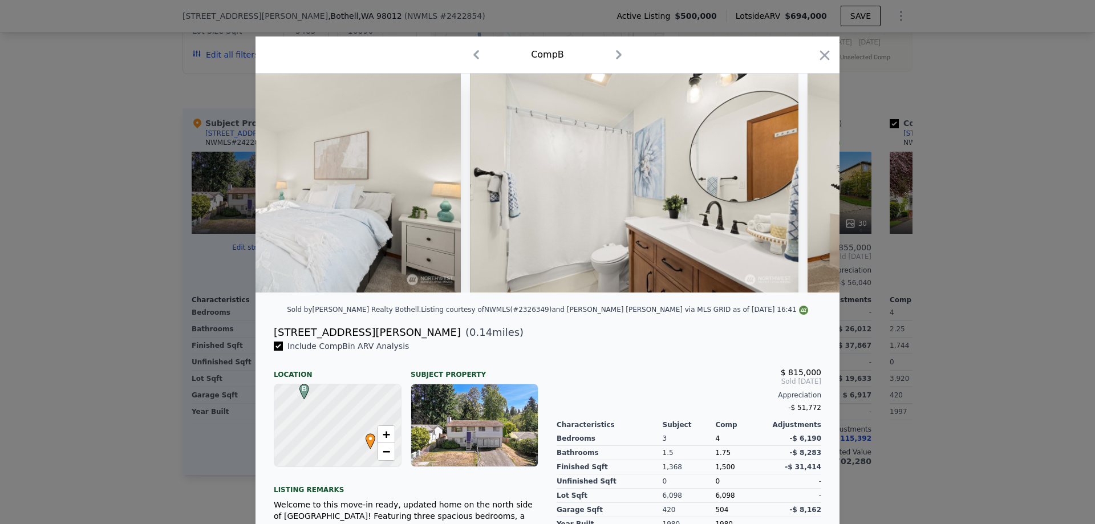
scroll to position [0, 4928]
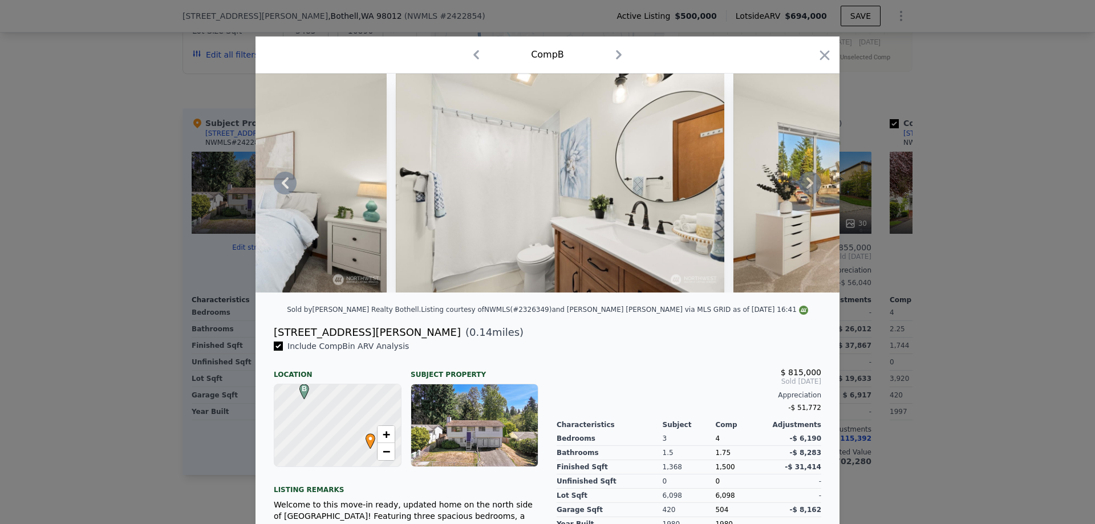
click at [809, 184] on icon at bounding box center [810, 183] width 23 height 23
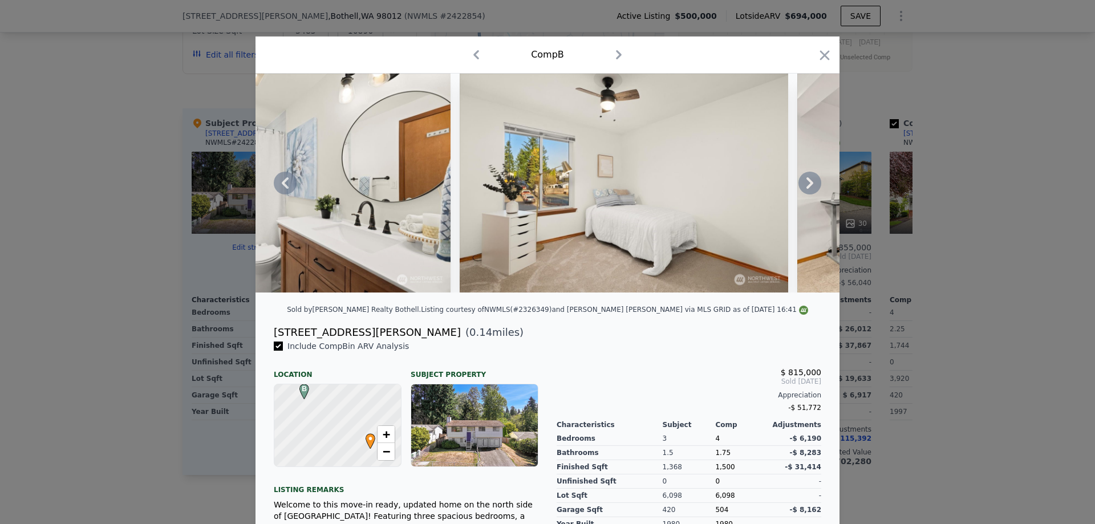
click at [809, 184] on icon at bounding box center [810, 183] width 23 height 23
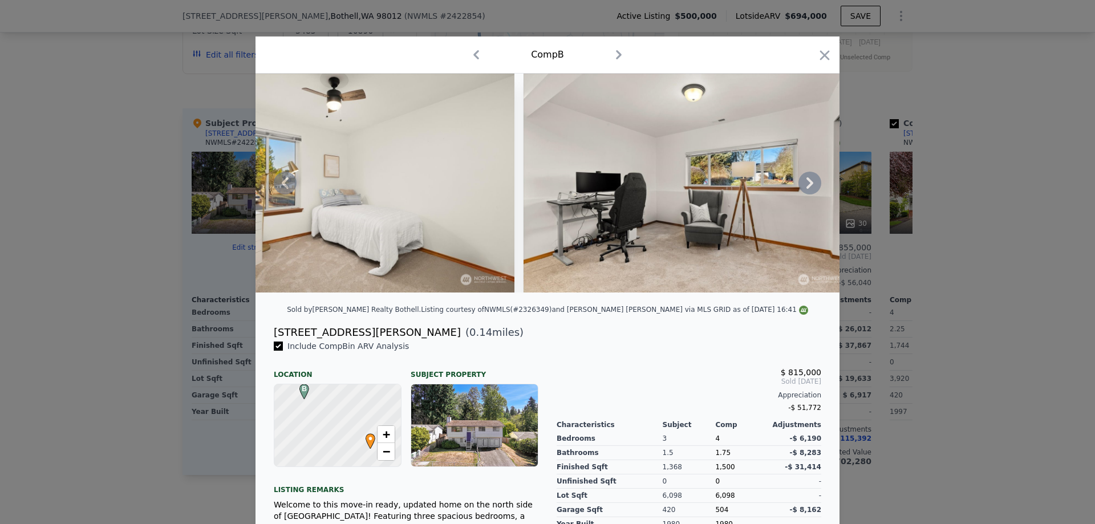
click at [809, 184] on icon at bounding box center [810, 183] width 23 height 23
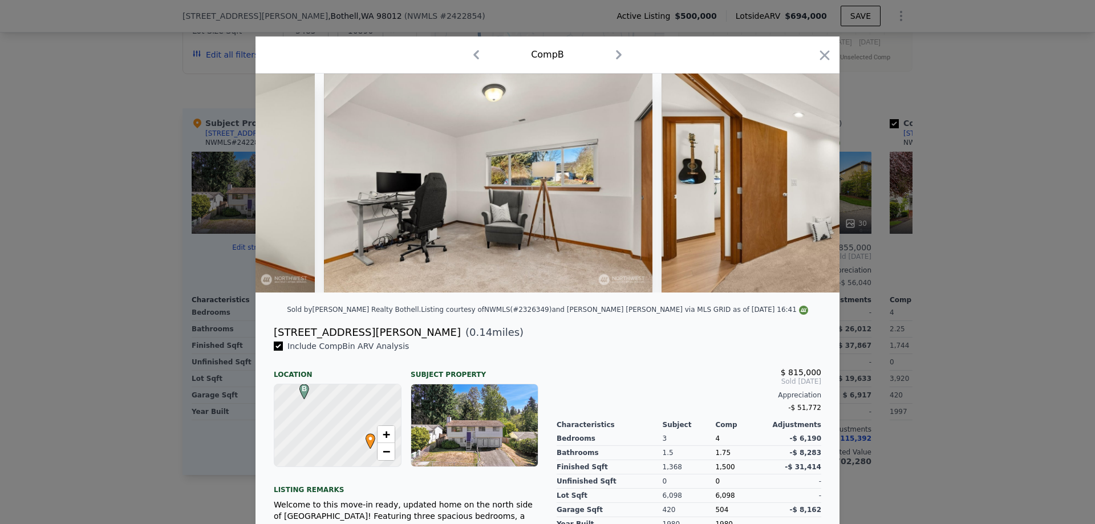
scroll to position [0, 5750]
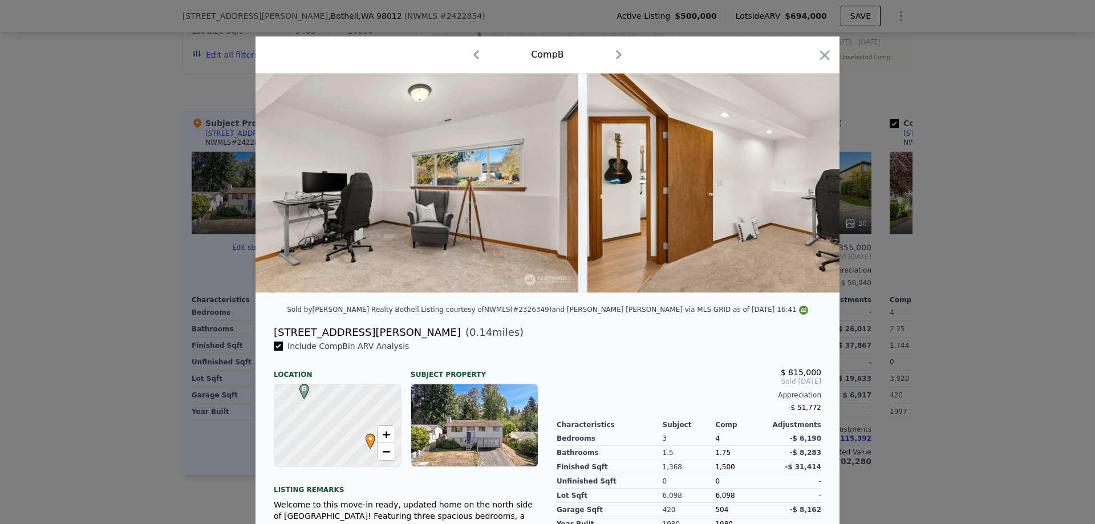
click at [809, 184] on div at bounding box center [548, 183] width 584 height 219
click at [809, 184] on icon at bounding box center [810, 183] width 23 height 23
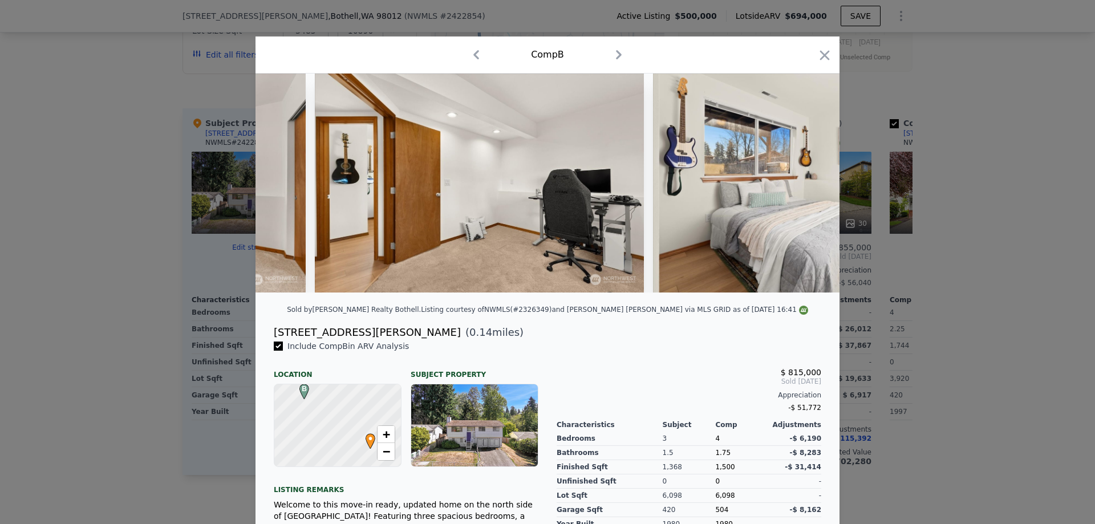
scroll to position [0, 6024]
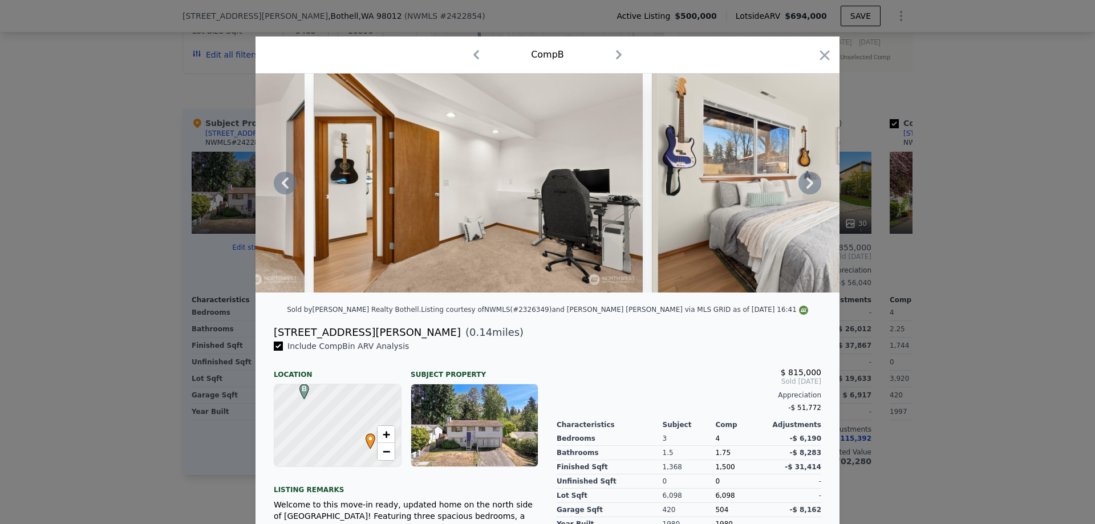
click at [809, 184] on icon at bounding box center [810, 183] width 23 height 23
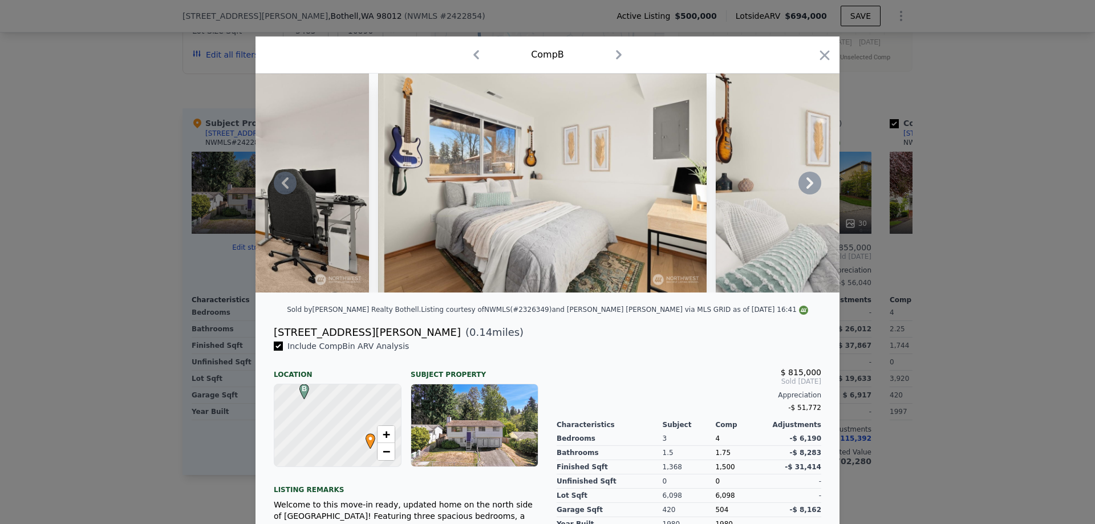
click at [809, 184] on icon at bounding box center [810, 183] width 23 height 23
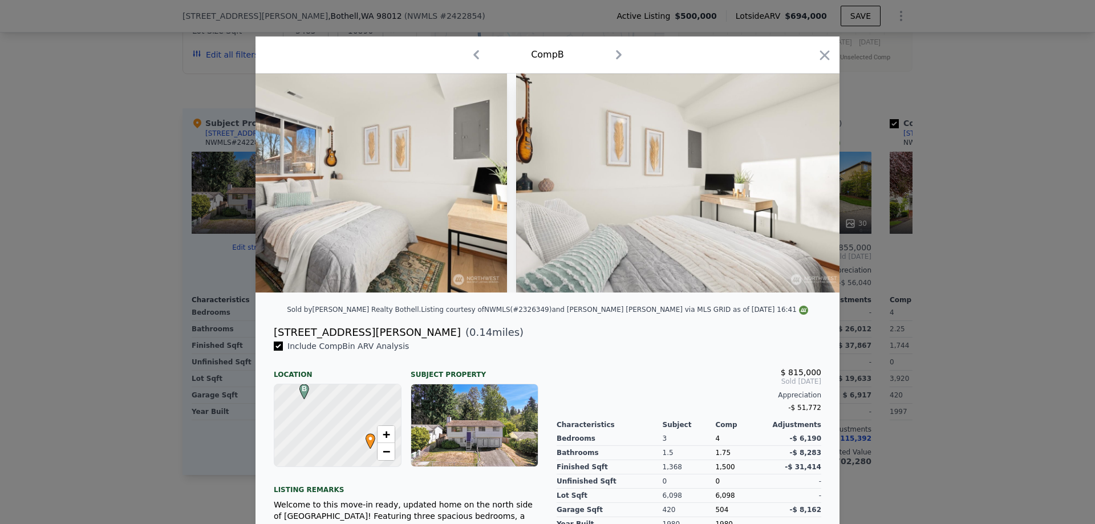
scroll to position [0, 6571]
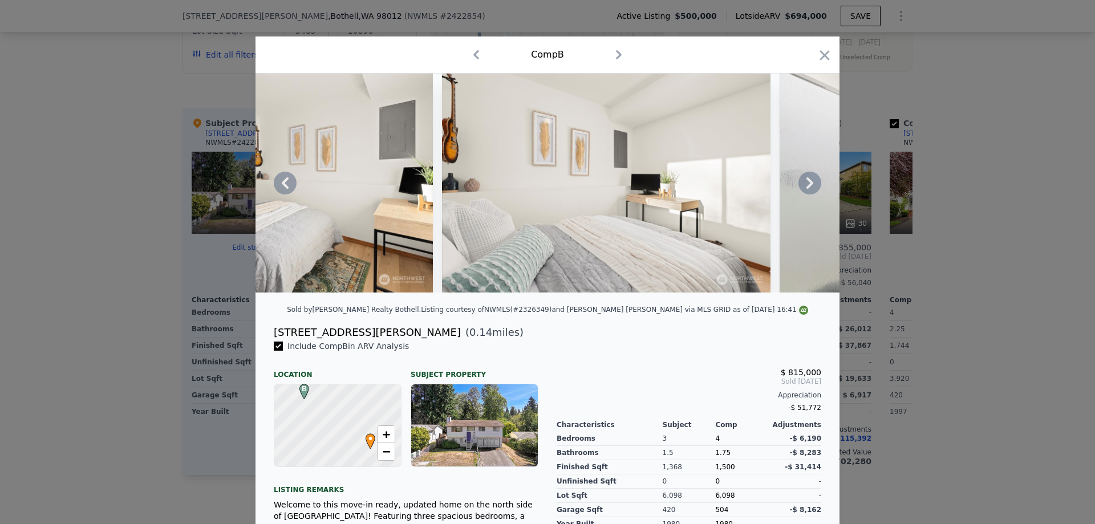
click at [809, 184] on icon at bounding box center [810, 183] width 23 height 23
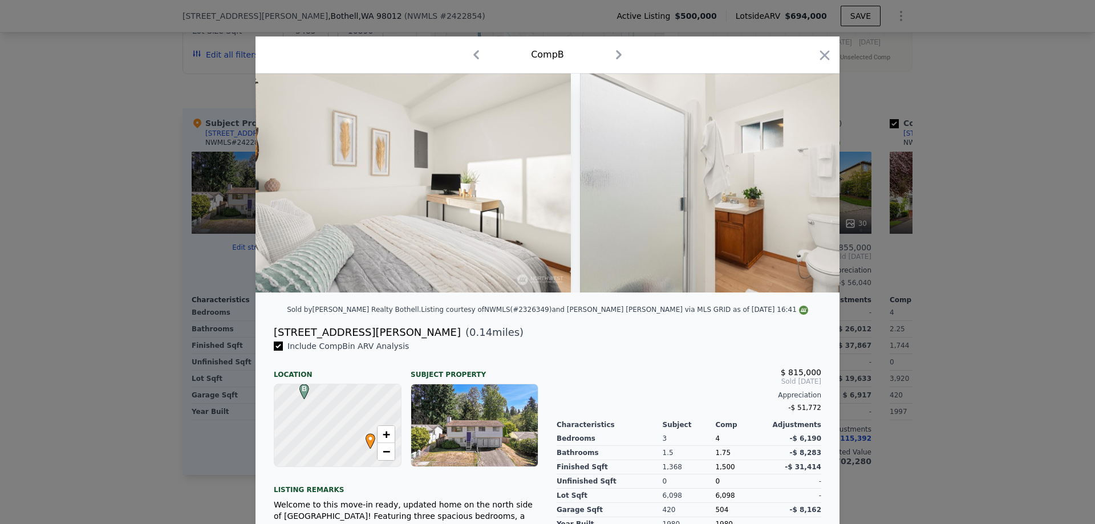
scroll to position [0, 6845]
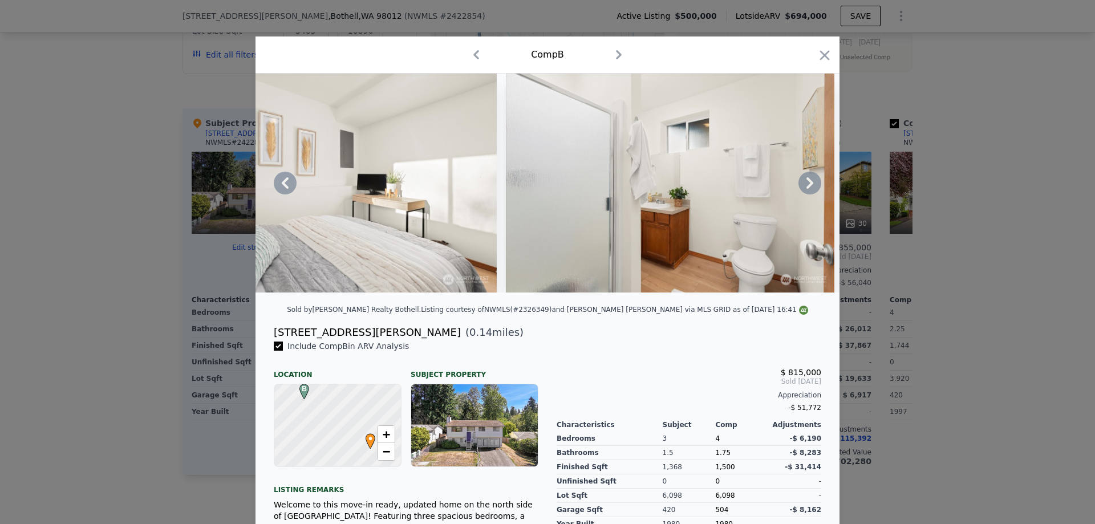
click at [809, 184] on icon at bounding box center [810, 183] width 23 height 23
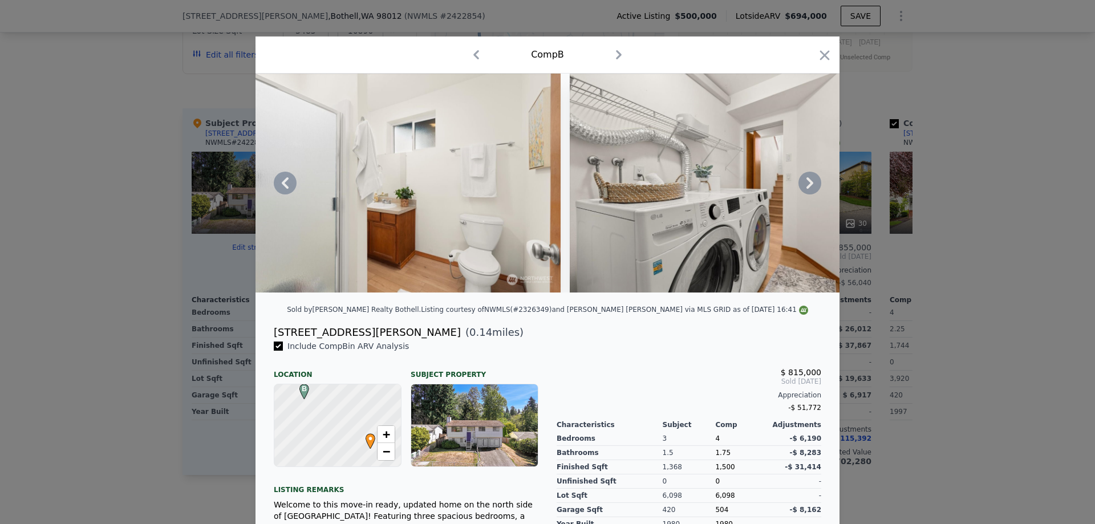
click at [809, 184] on icon at bounding box center [810, 183] width 23 height 23
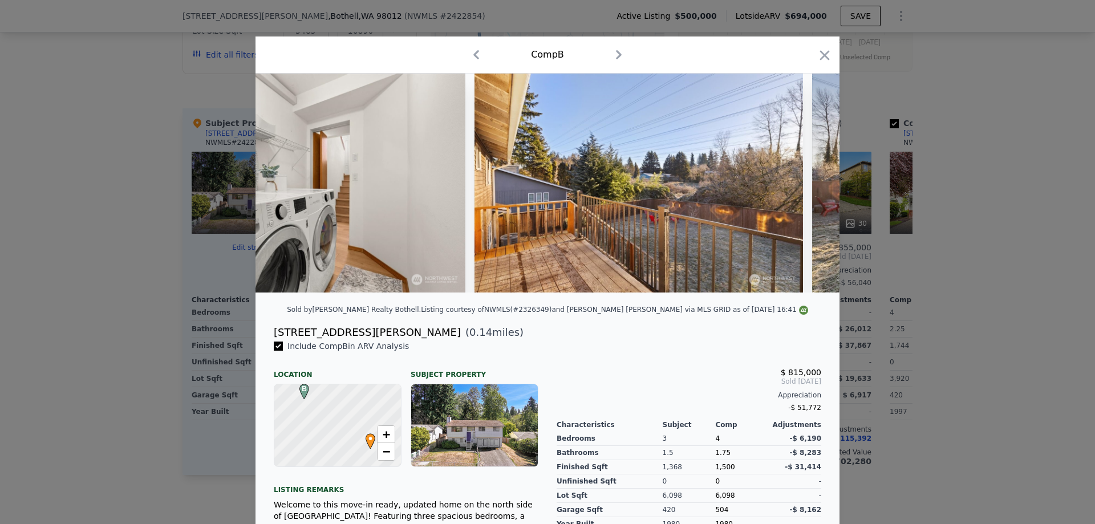
scroll to position [0, 7666]
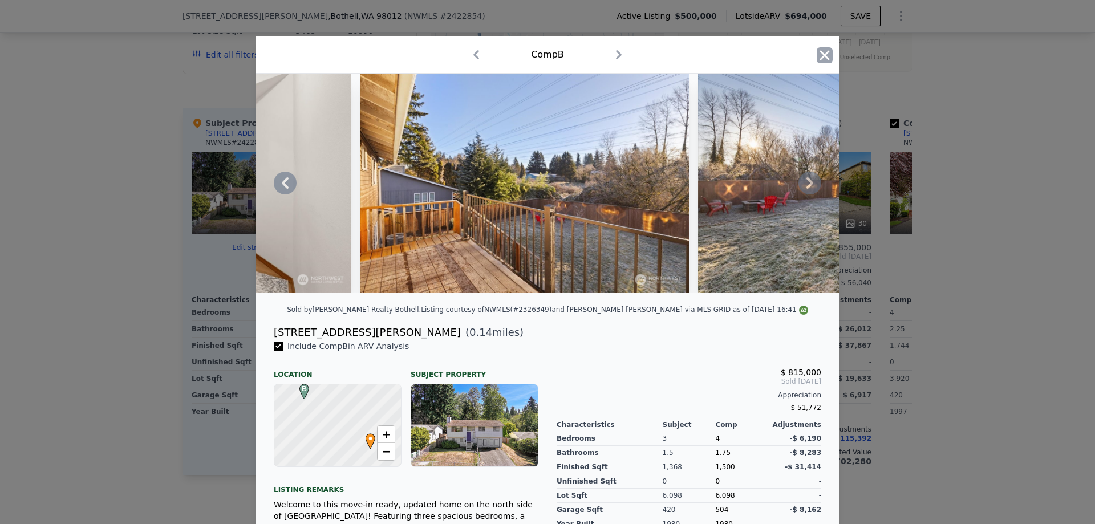
click at [824, 53] on icon "button" at bounding box center [825, 55] width 16 height 16
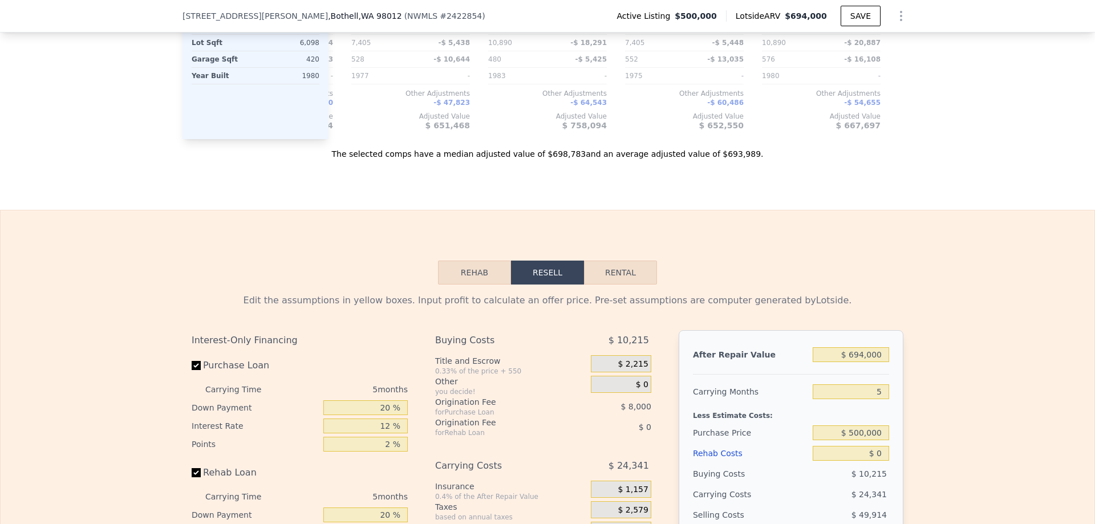
scroll to position [1707, 0]
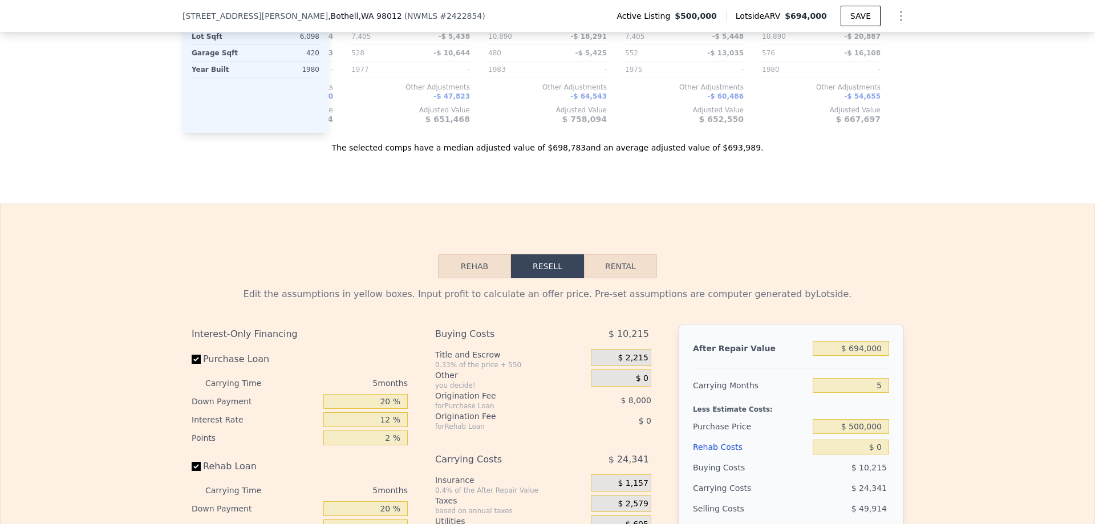
click at [610, 261] on button "Rental" at bounding box center [620, 266] width 73 height 24
select select "30"
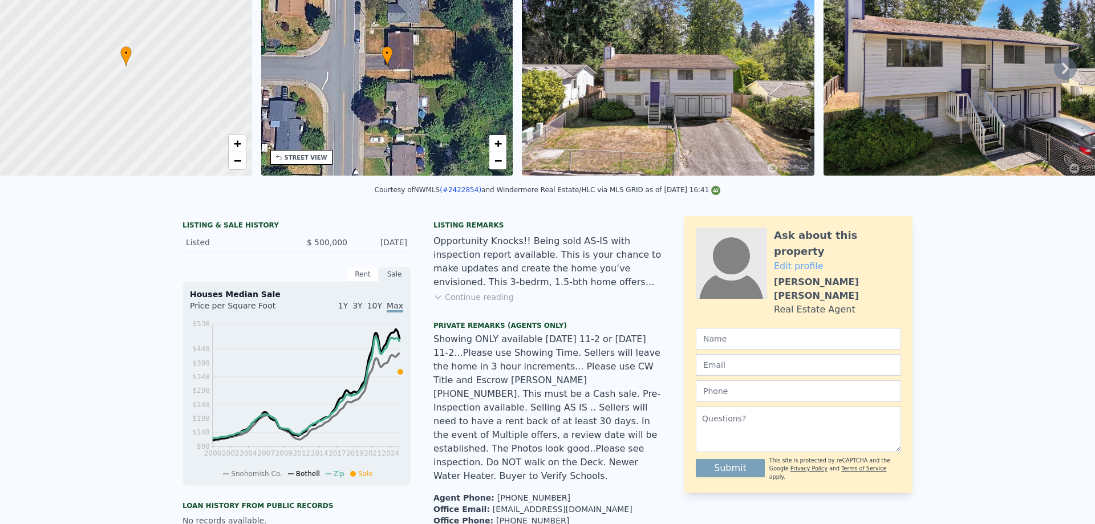
scroll to position [4, 0]
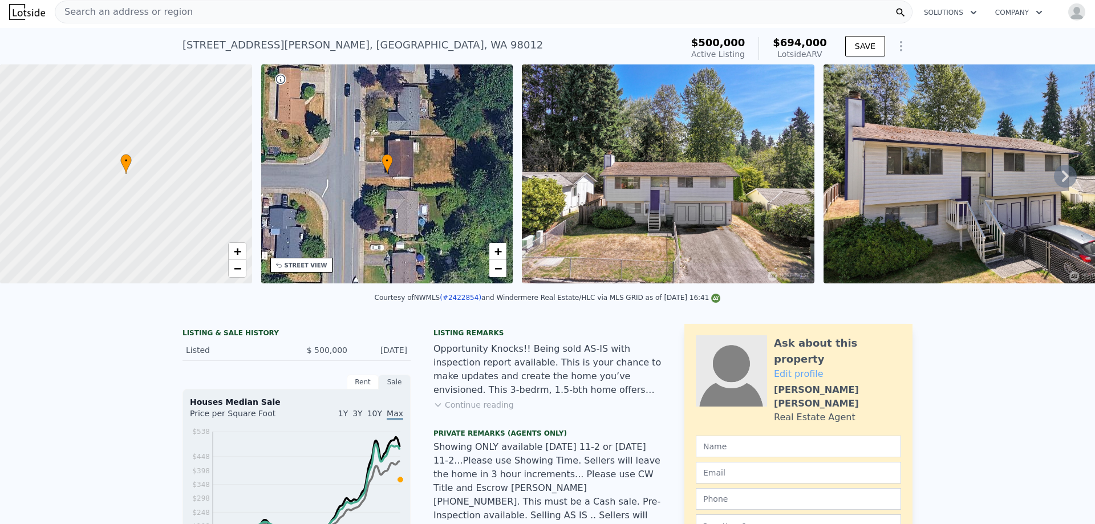
click at [593, 175] on img at bounding box center [668, 173] width 293 height 219
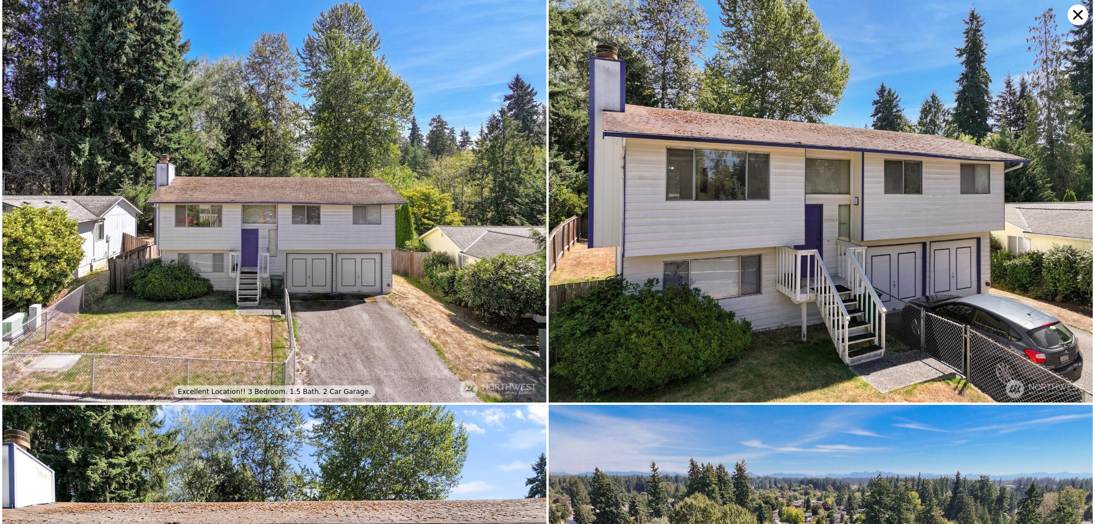
scroll to position [0, 0]
